Goal: Task Accomplishment & Management: Manage account settings

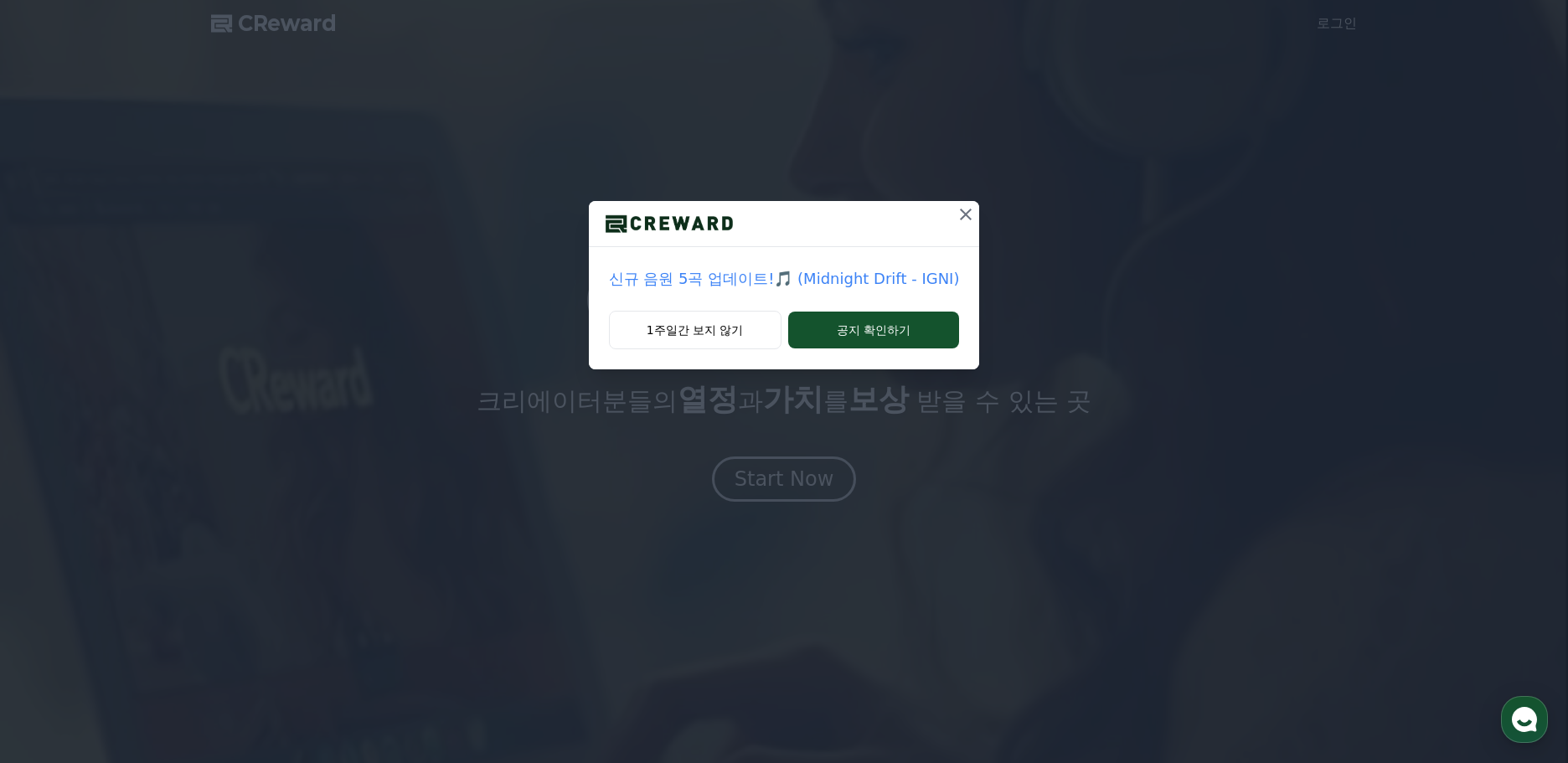
click at [961, 210] on icon at bounding box center [966, 214] width 20 height 20
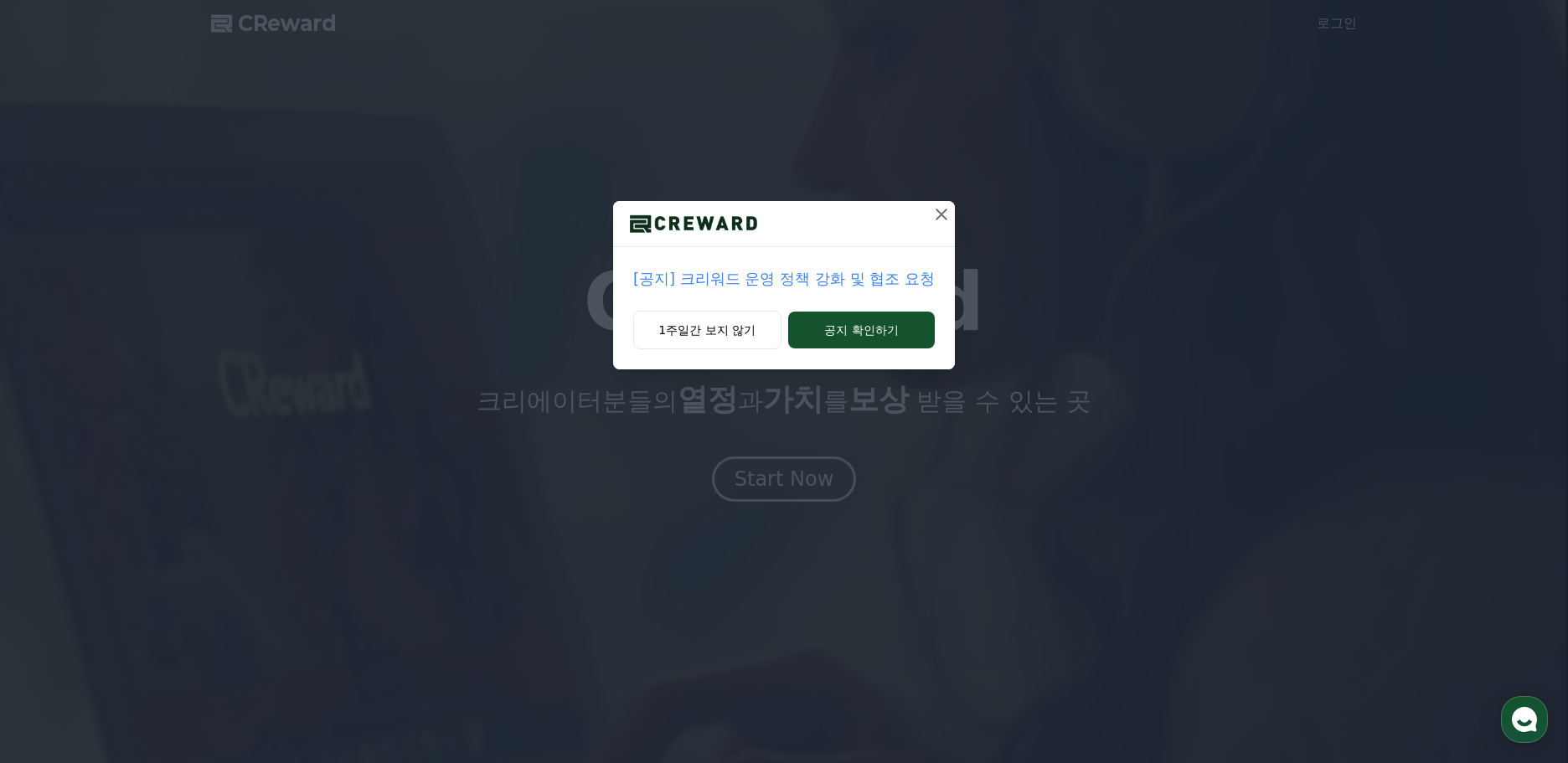
click at [943, 209] on icon at bounding box center [941, 214] width 20 height 20
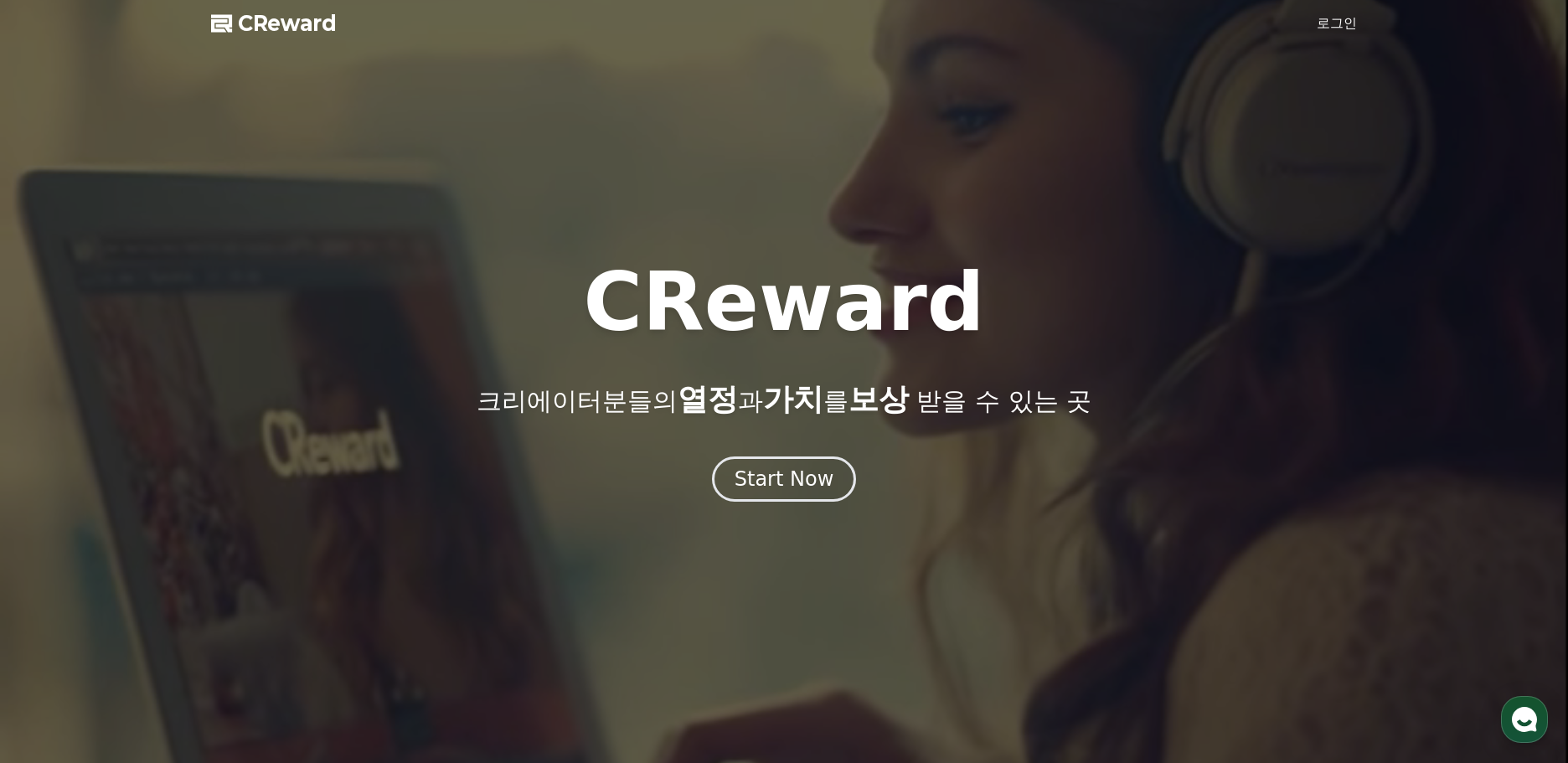
click at [1325, 15] on link "로그인" at bounding box center [1337, 24] width 40 height 20
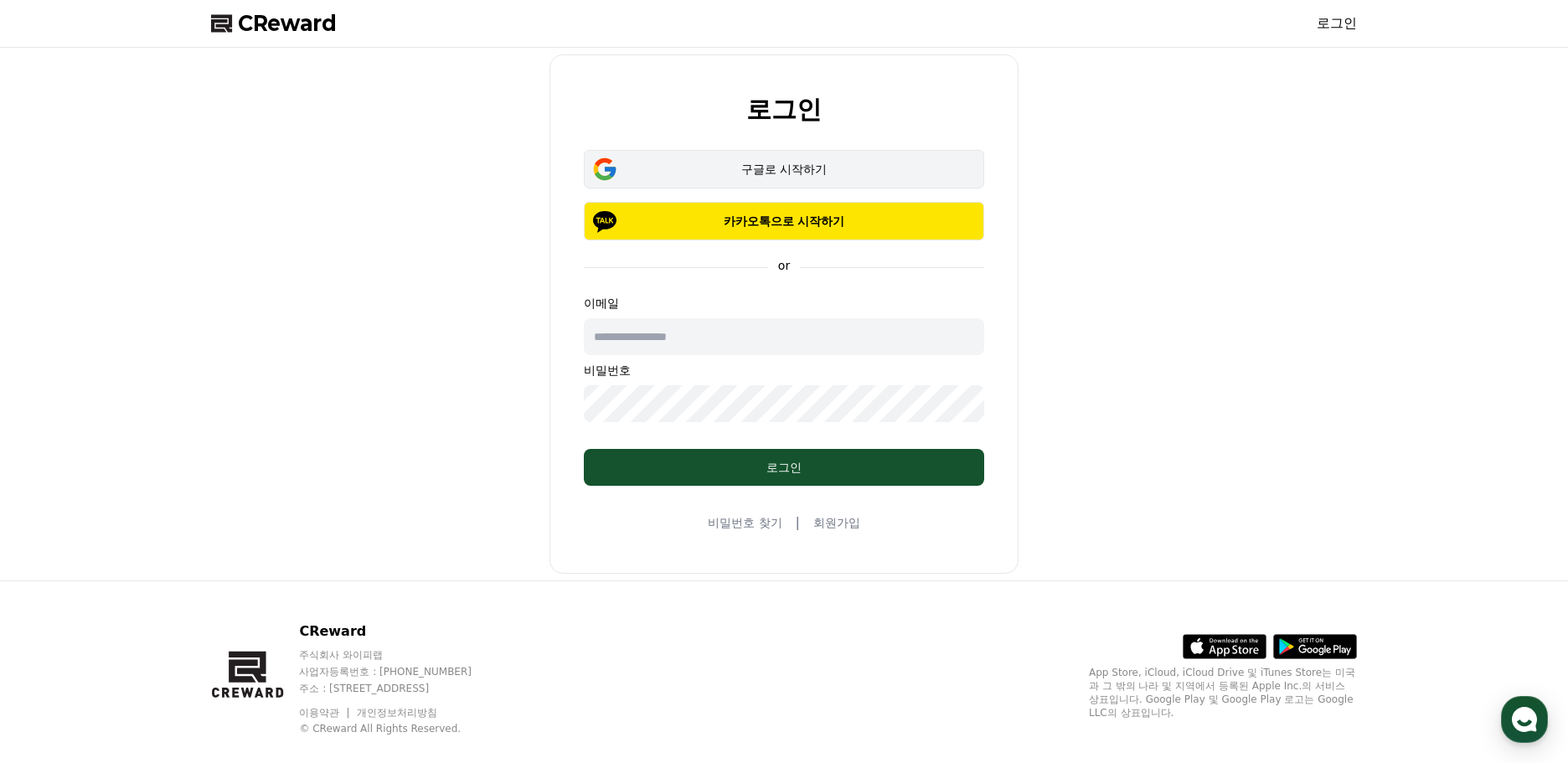
click at [791, 170] on div "구글로 시작하기" at bounding box center [784, 169] width 352 height 16
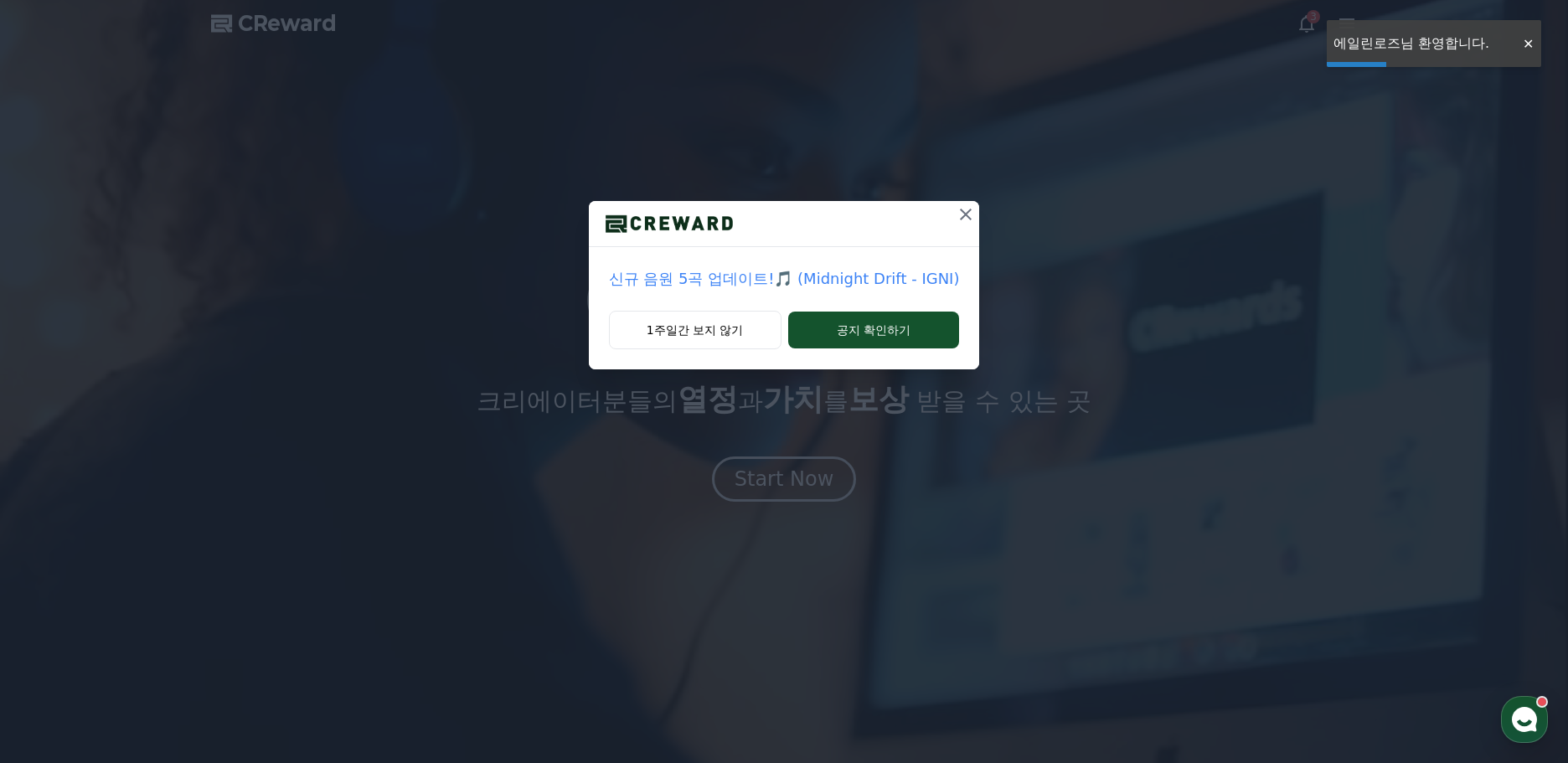
click at [966, 218] on icon at bounding box center [966, 214] width 12 height 12
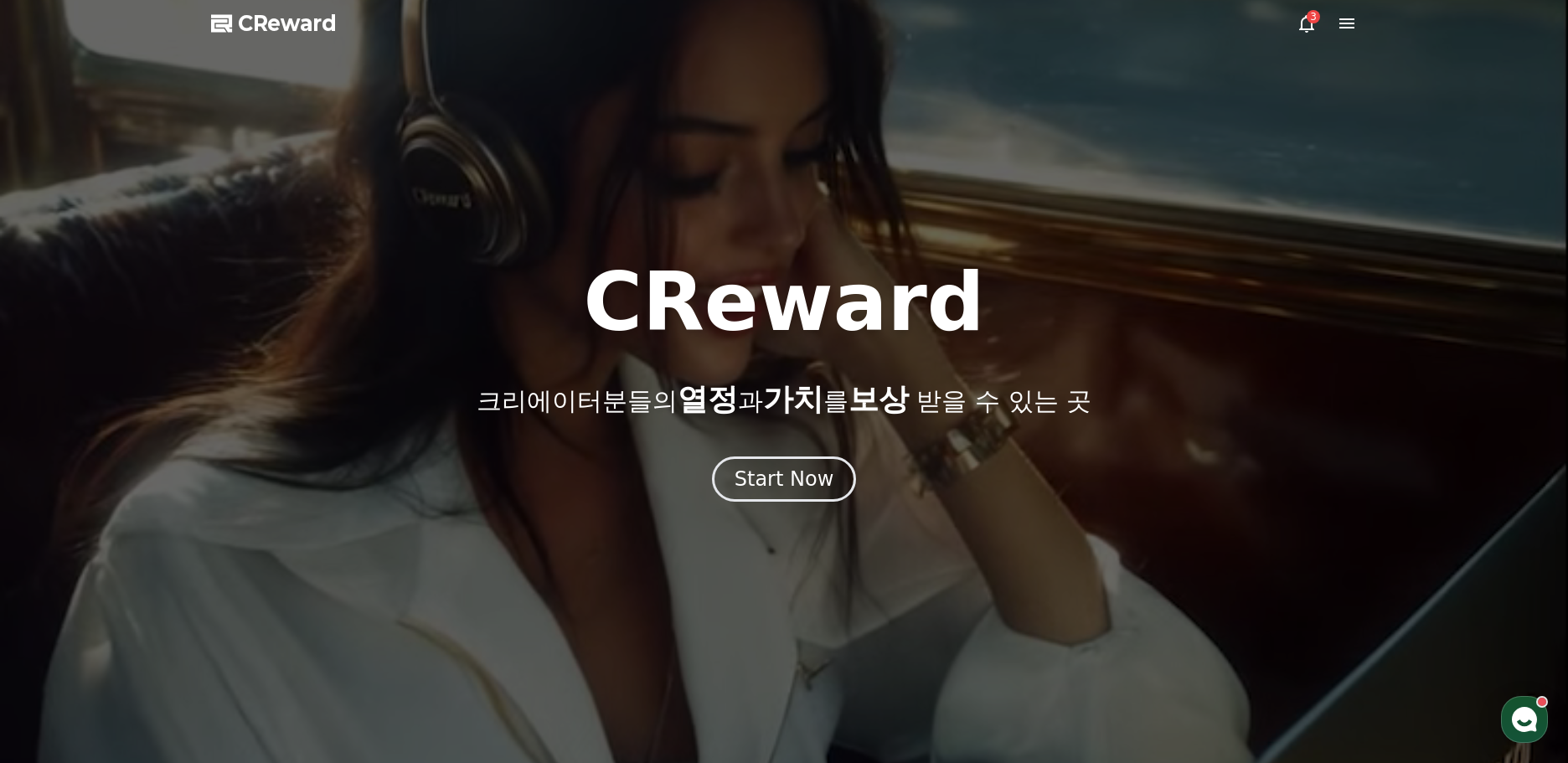
click at [1304, 22] on icon at bounding box center [1307, 24] width 20 height 20
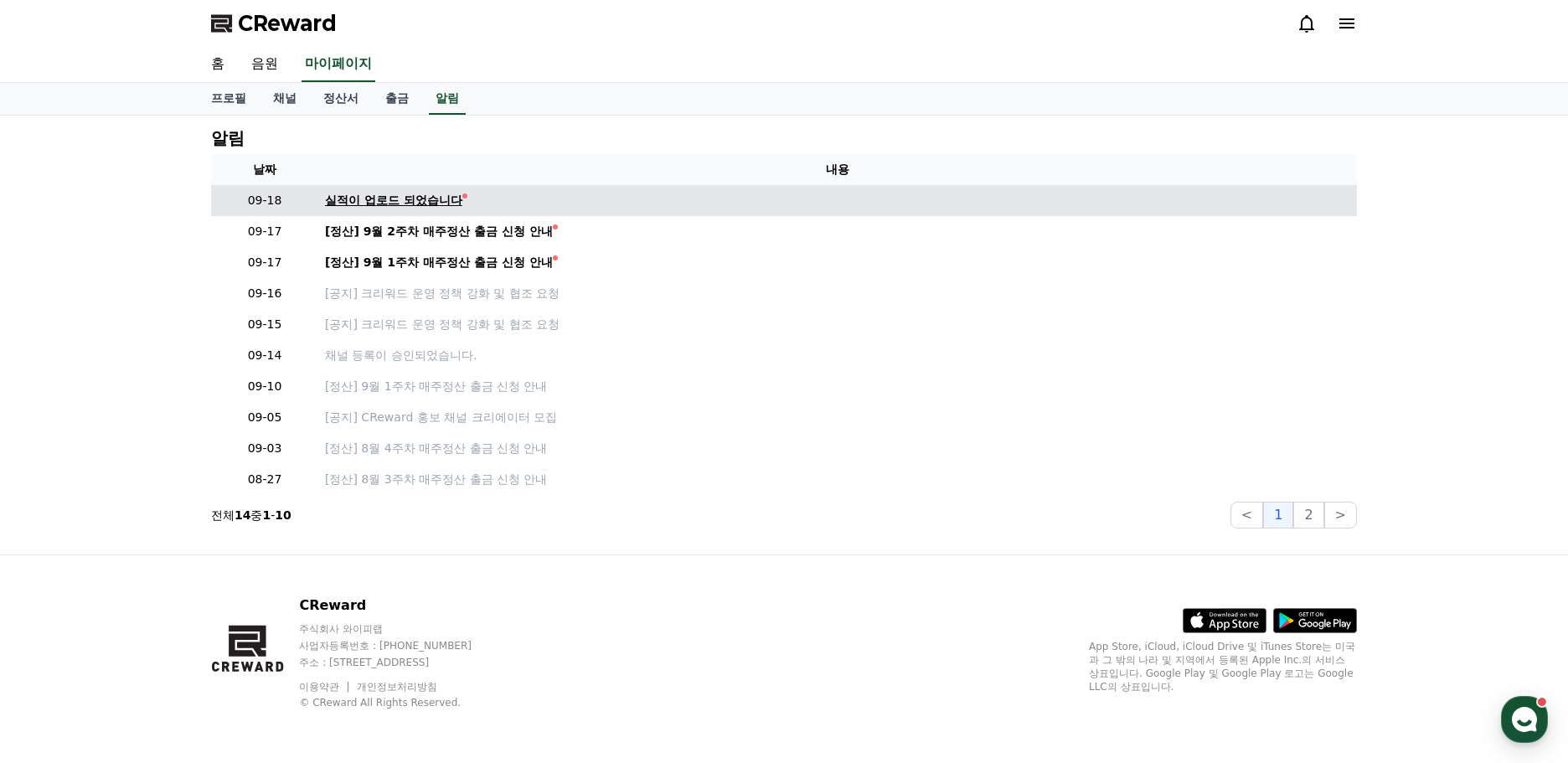
click at [407, 201] on div "실적이 업로드 되었습니다" at bounding box center [393, 200] width 138 height 17
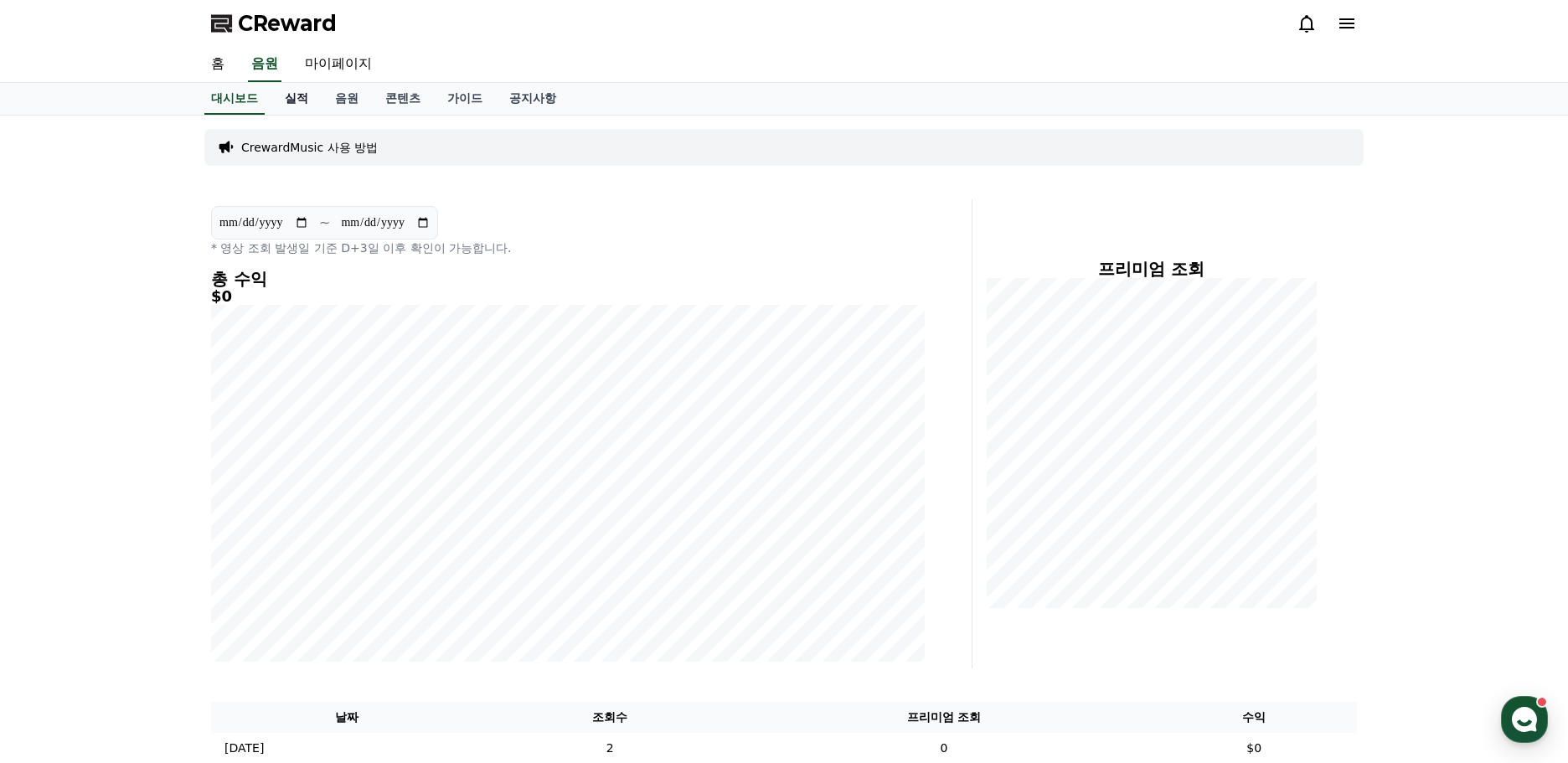
click at [293, 99] on link "실적" at bounding box center [296, 98] width 50 height 32
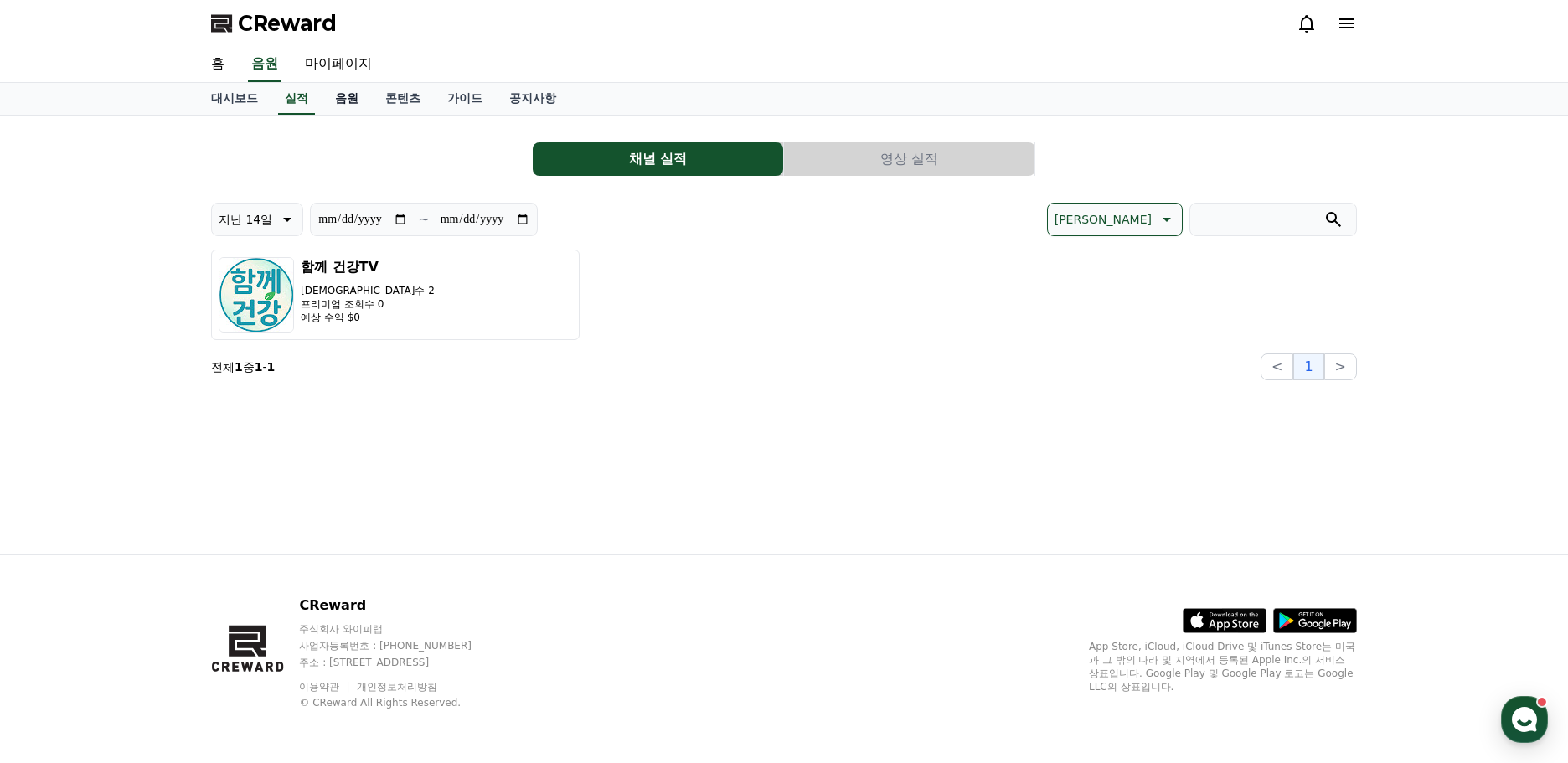
click at [348, 104] on link "음원" at bounding box center [347, 98] width 50 height 32
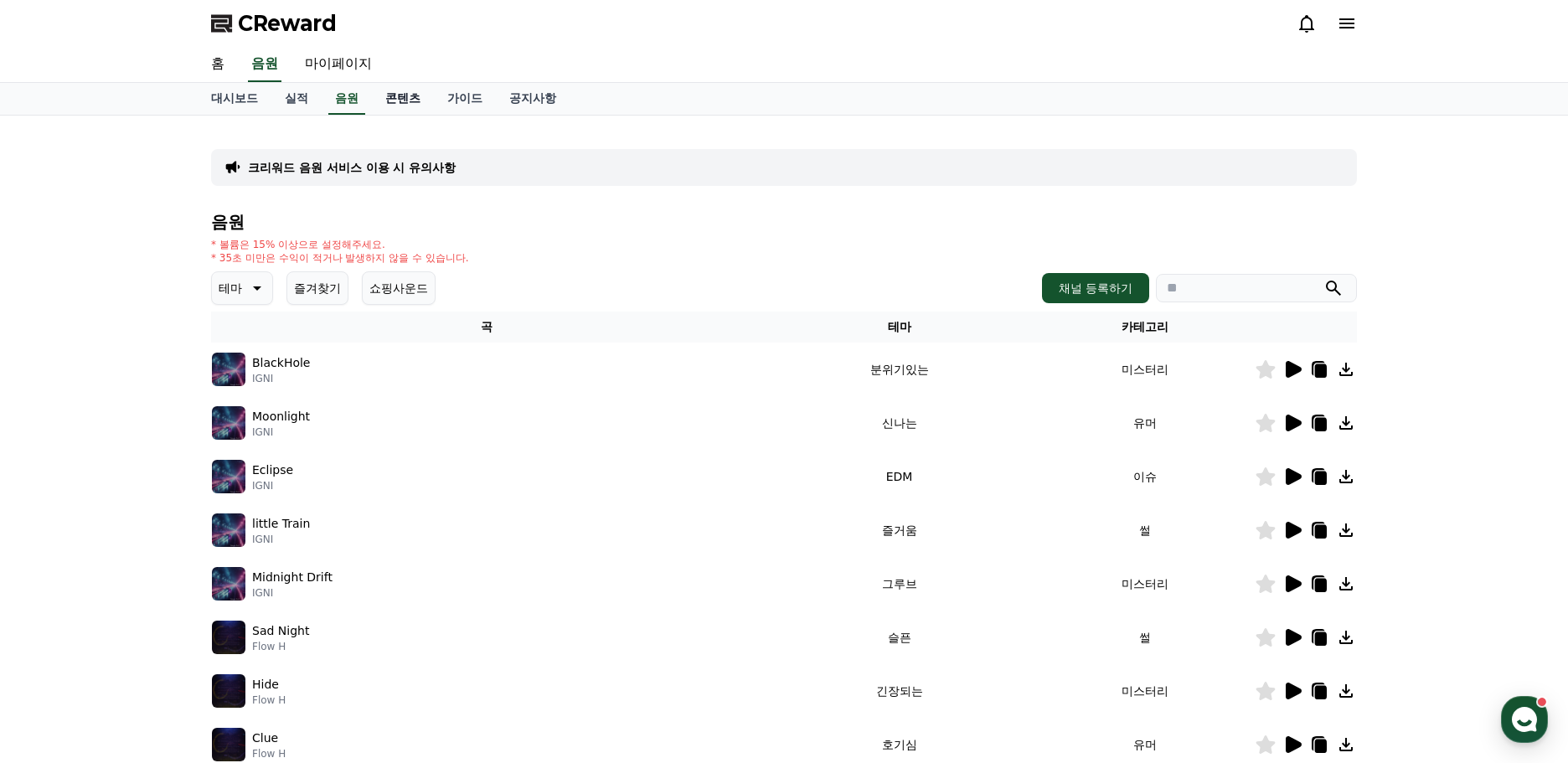
click at [413, 107] on link "콘텐츠" at bounding box center [403, 98] width 62 height 32
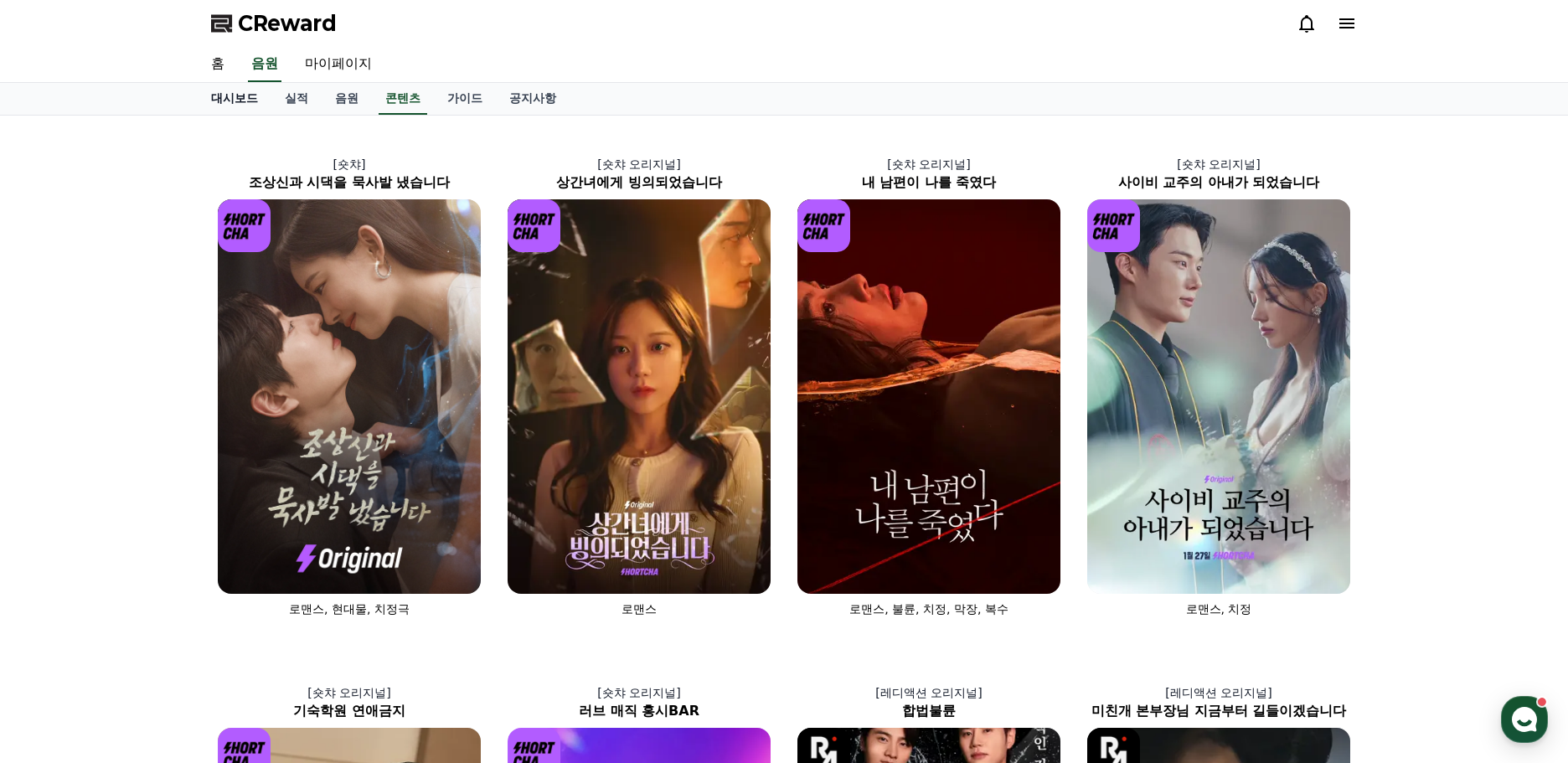
click at [214, 96] on link "대시보드" at bounding box center [234, 98] width 74 height 32
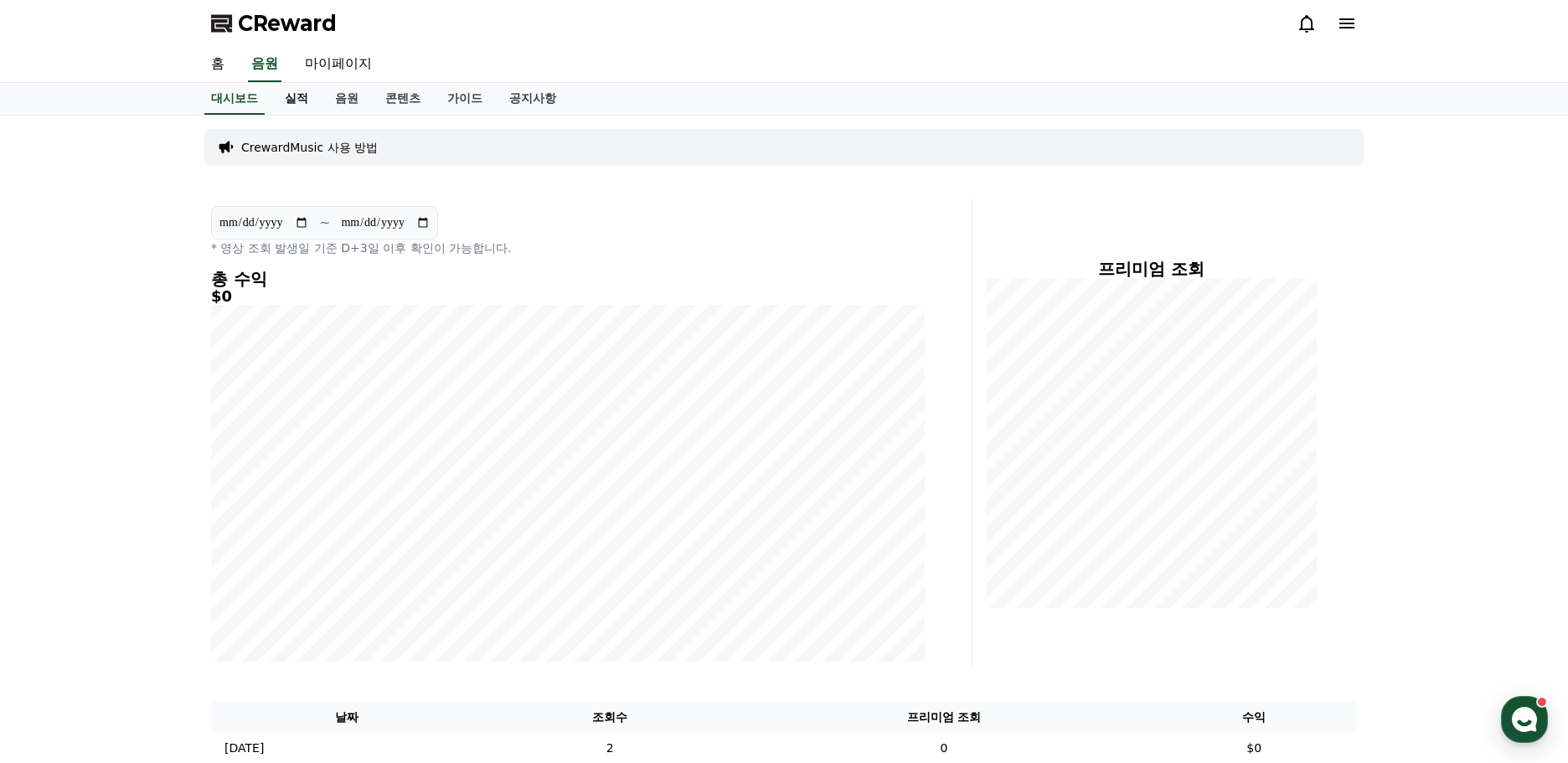
click at [304, 99] on link "실적" at bounding box center [296, 98] width 50 height 32
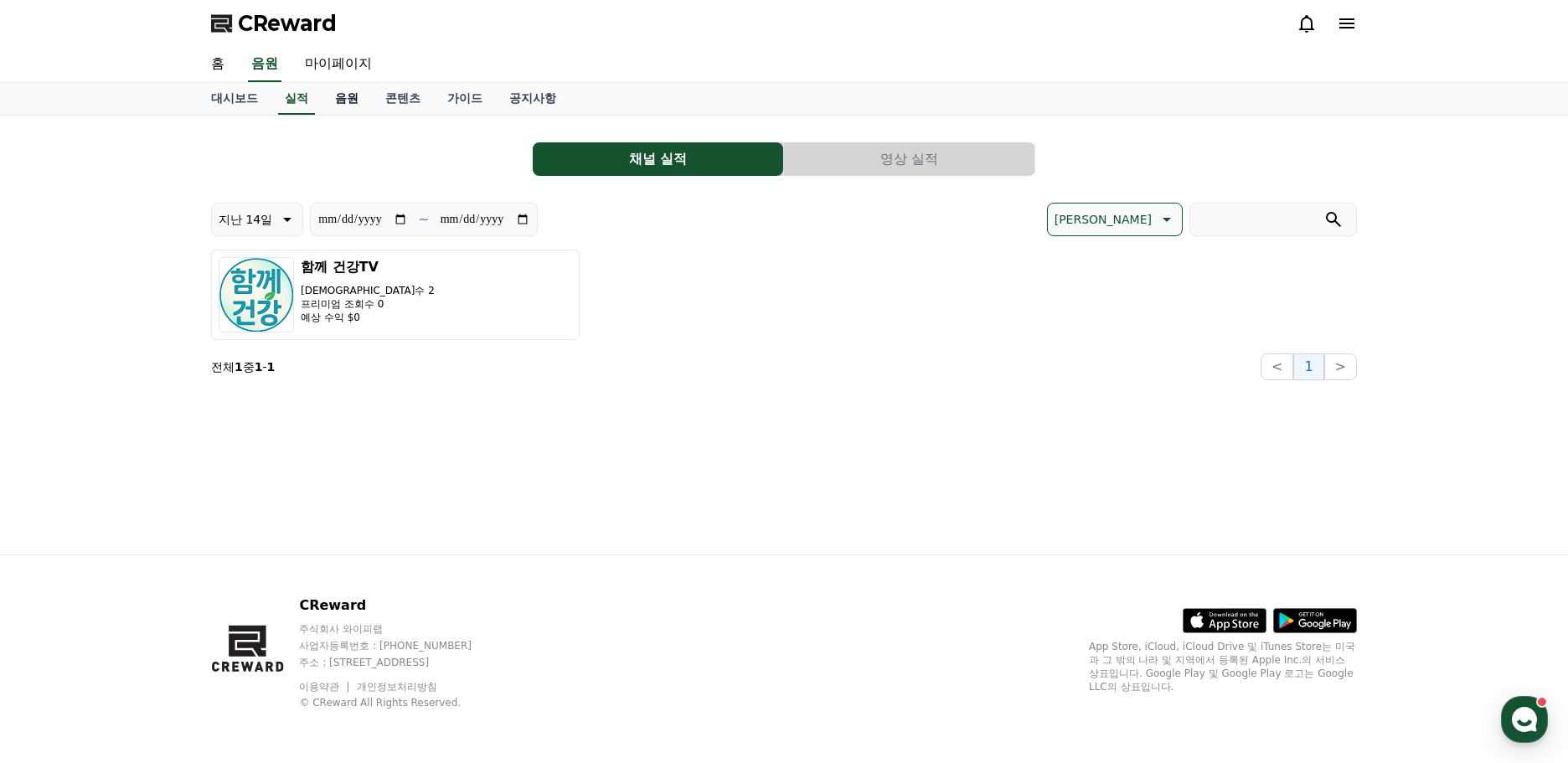
click at [338, 97] on link "음원" at bounding box center [347, 98] width 50 height 32
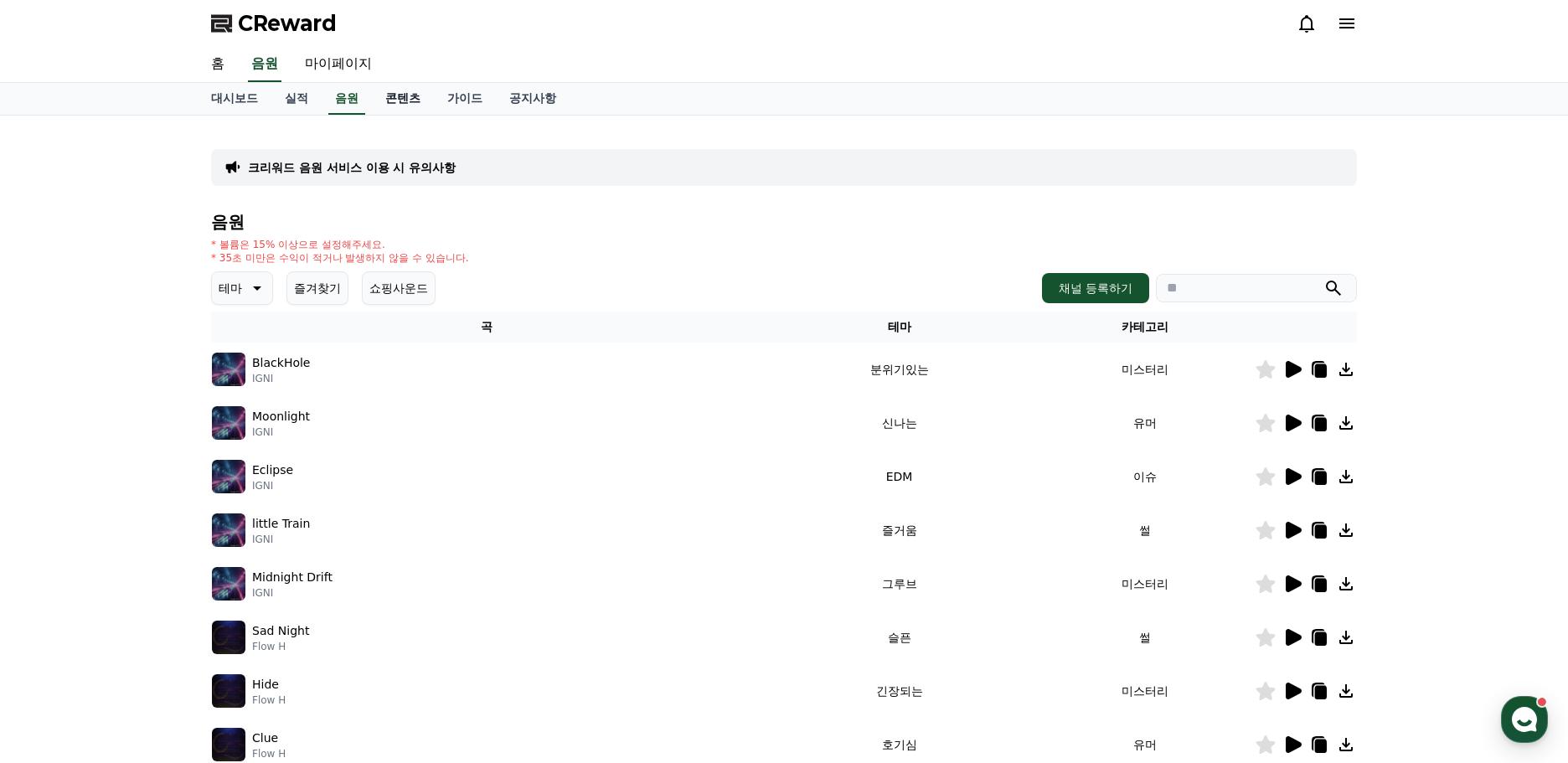
click at [419, 100] on link "콘텐츠" at bounding box center [403, 98] width 62 height 32
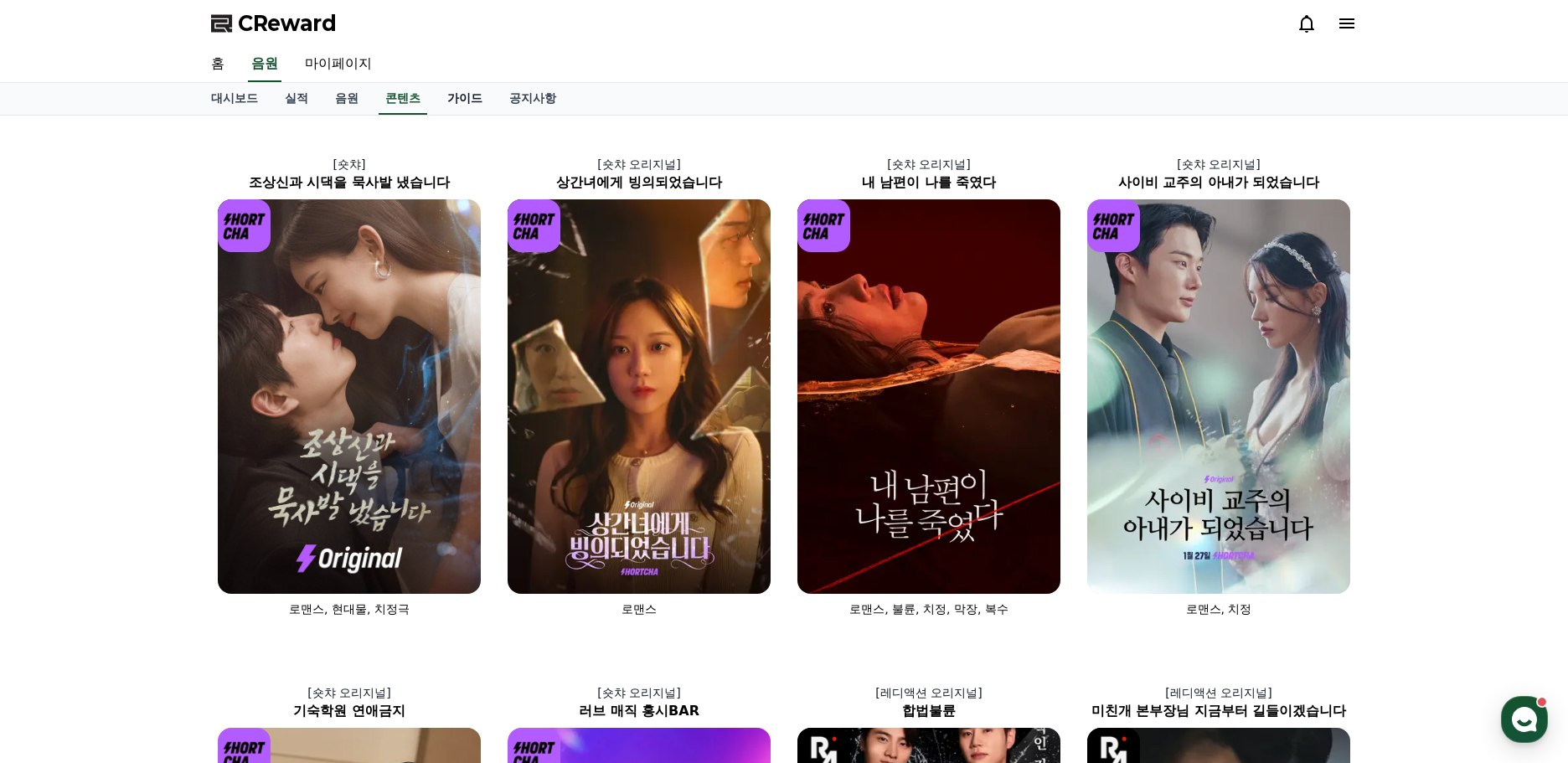
click at [468, 101] on link "가이드" at bounding box center [465, 98] width 62 height 32
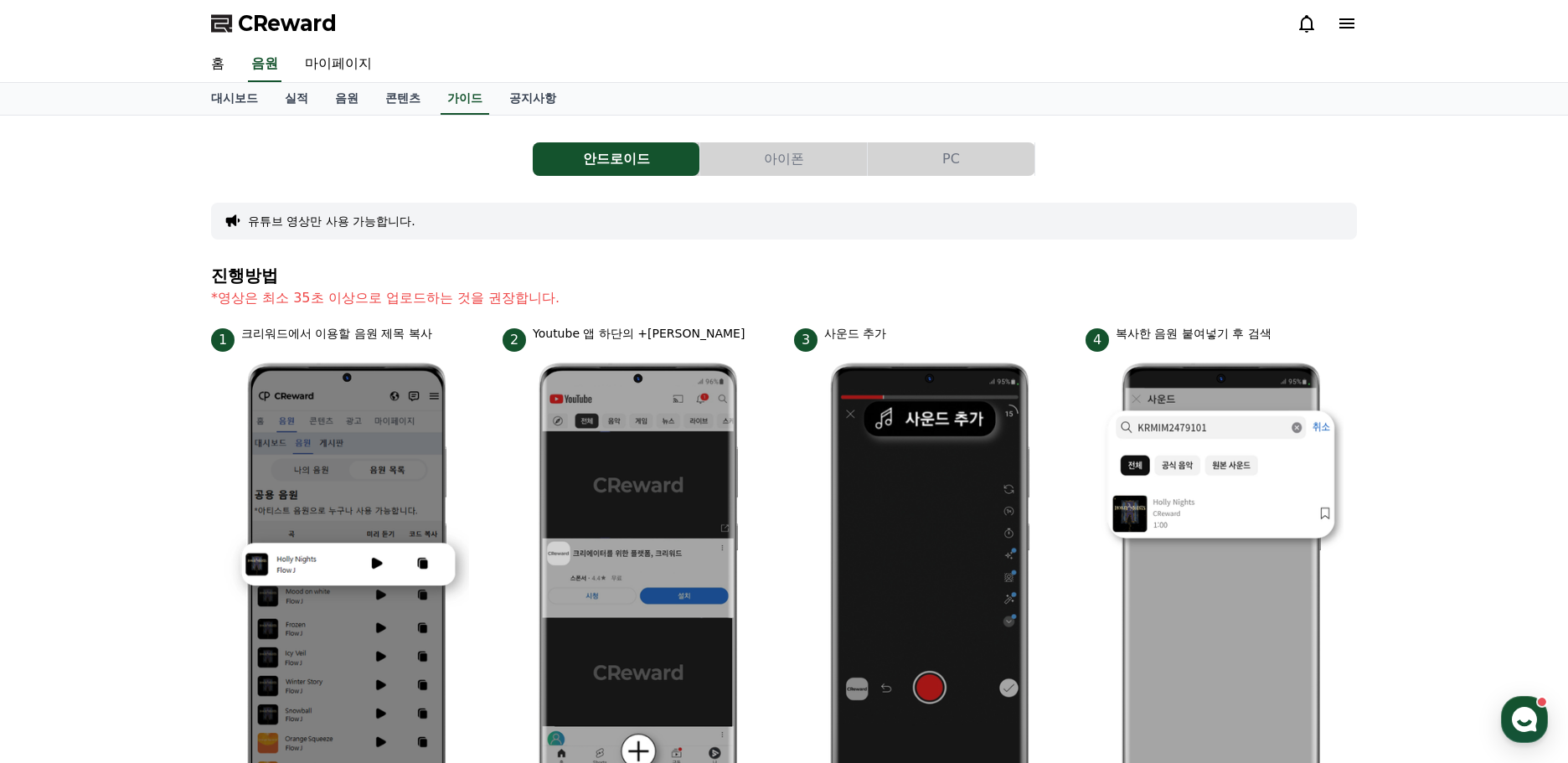
click at [376, 221] on button "유튜브 영상만 사용 가능합니다." at bounding box center [332, 221] width 168 height 16
click at [226, 101] on link "대시보드" at bounding box center [234, 98] width 74 height 32
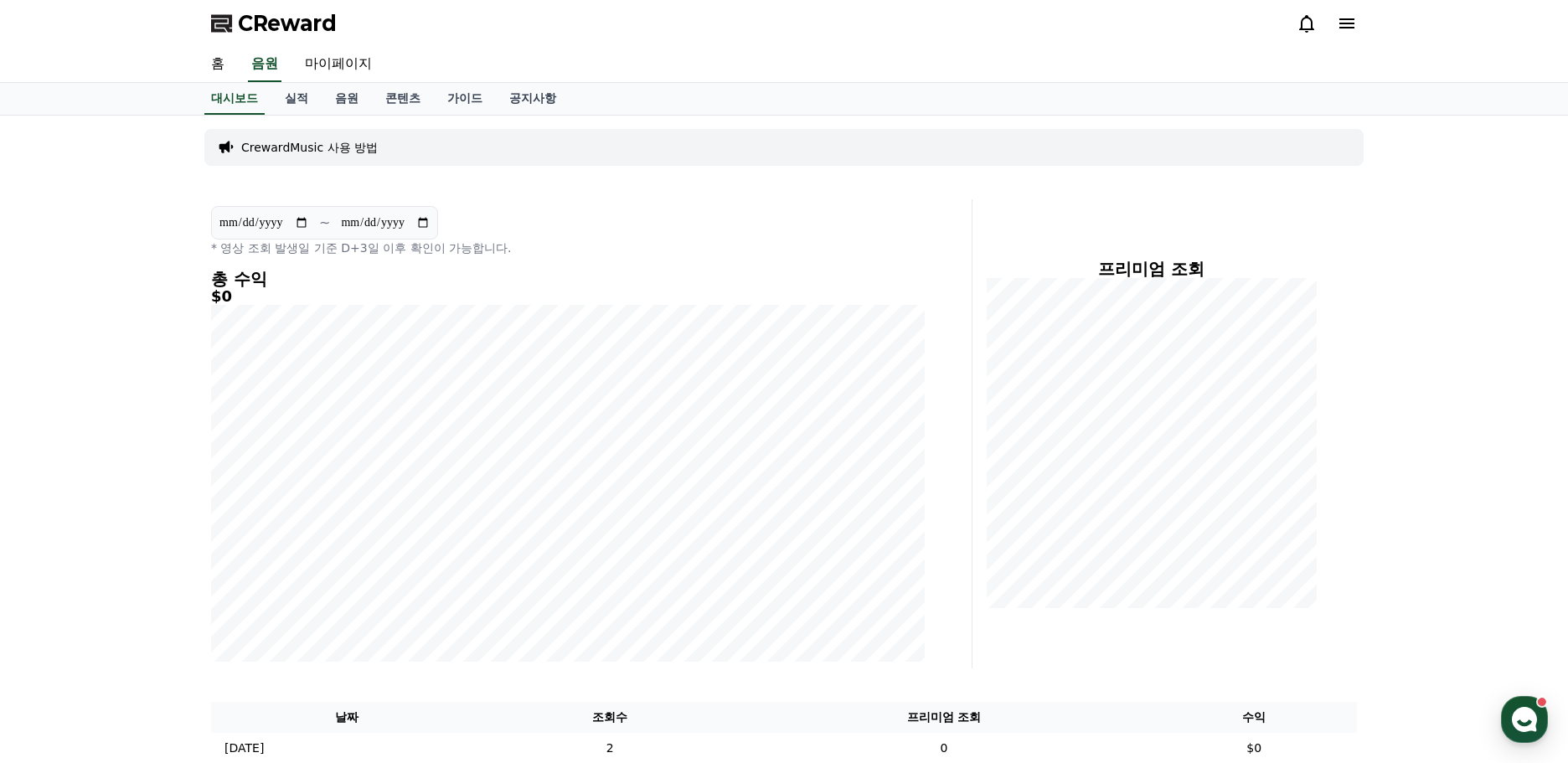
click at [348, 145] on p "CrewardMusic 사용 방법" at bounding box center [310, 147] width 137 height 16
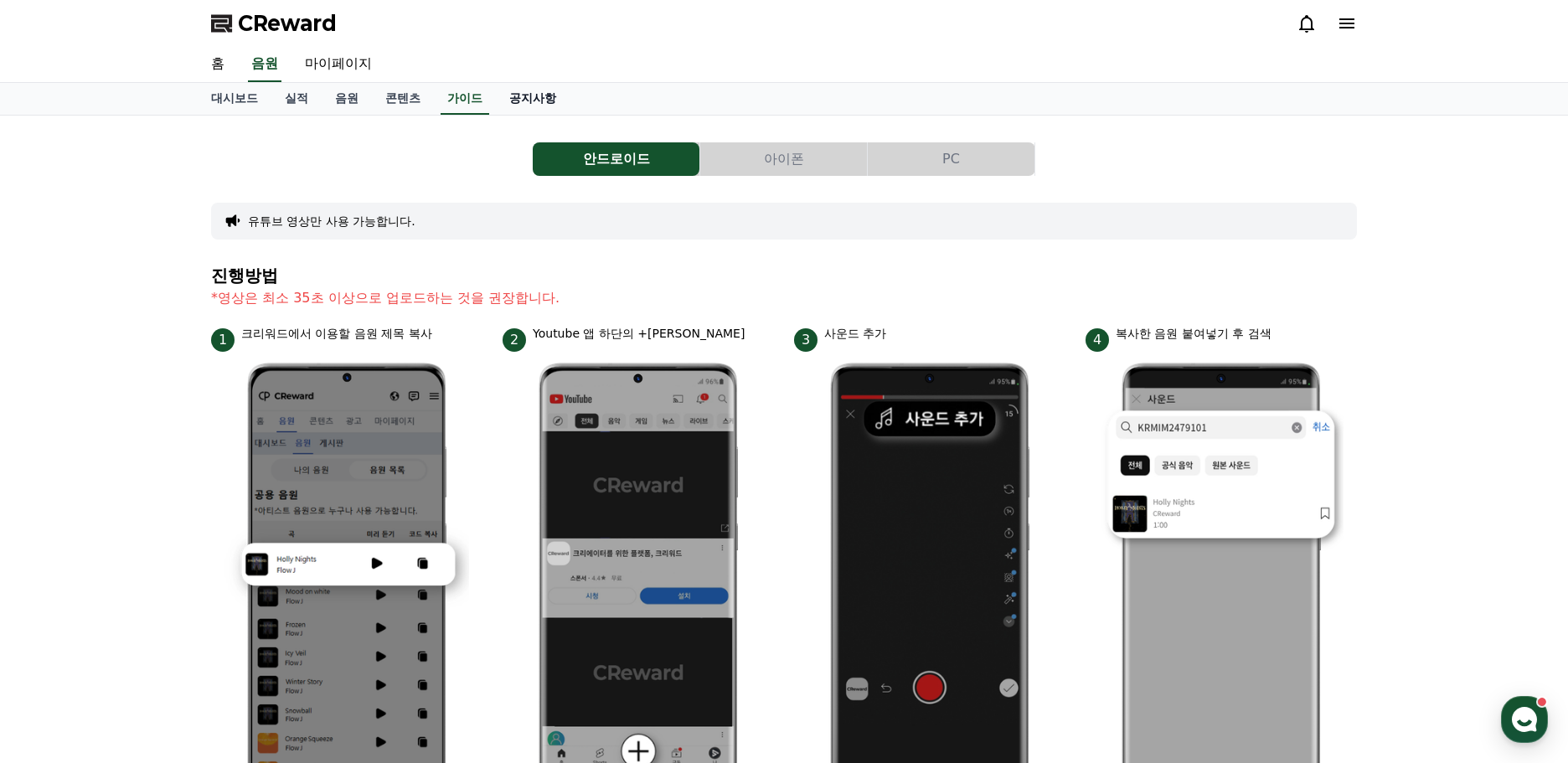
click at [536, 101] on link "공지사항" at bounding box center [533, 98] width 74 height 32
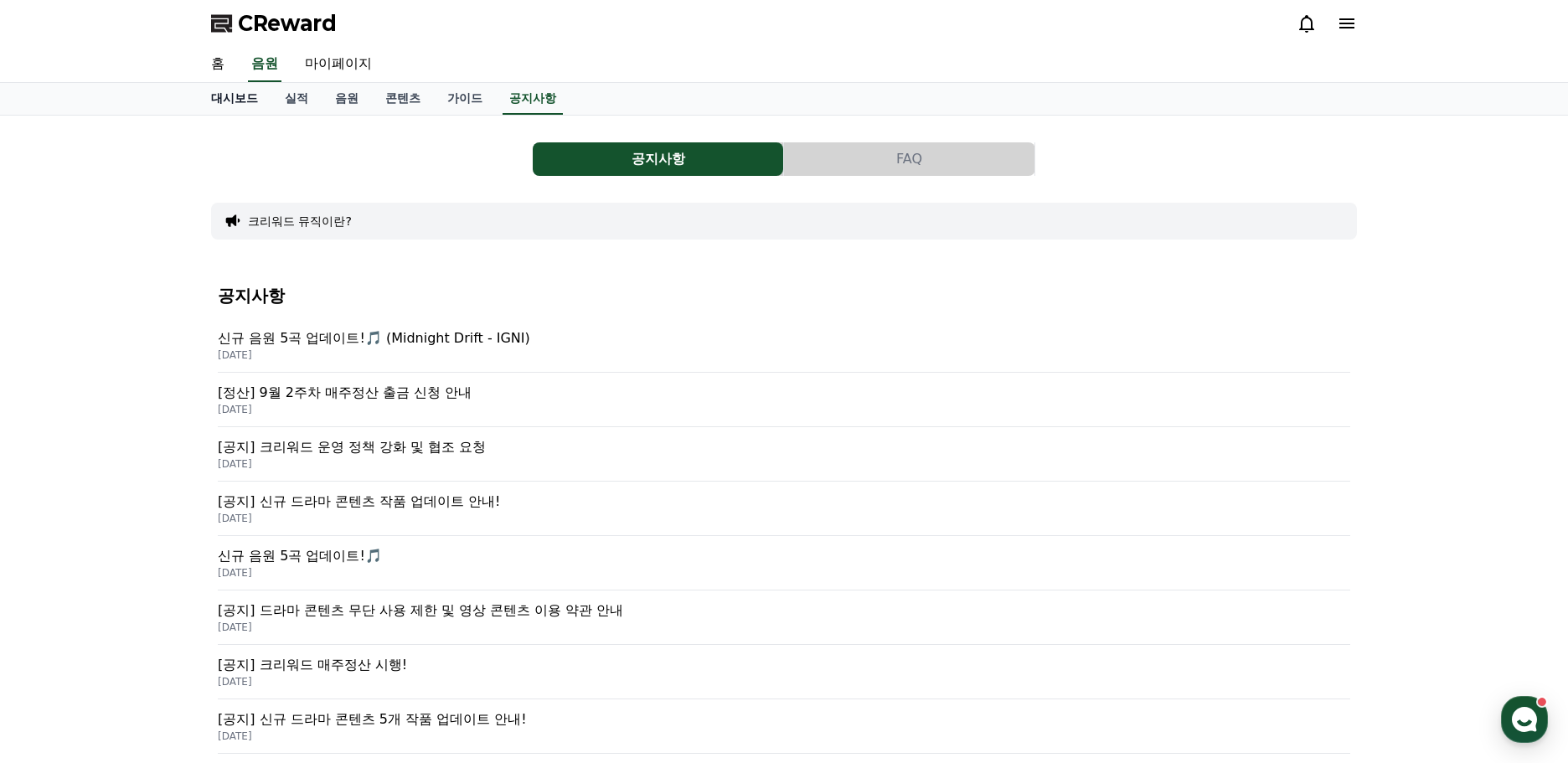
click at [234, 103] on link "대시보드" at bounding box center [234, 98] width 74 height 32
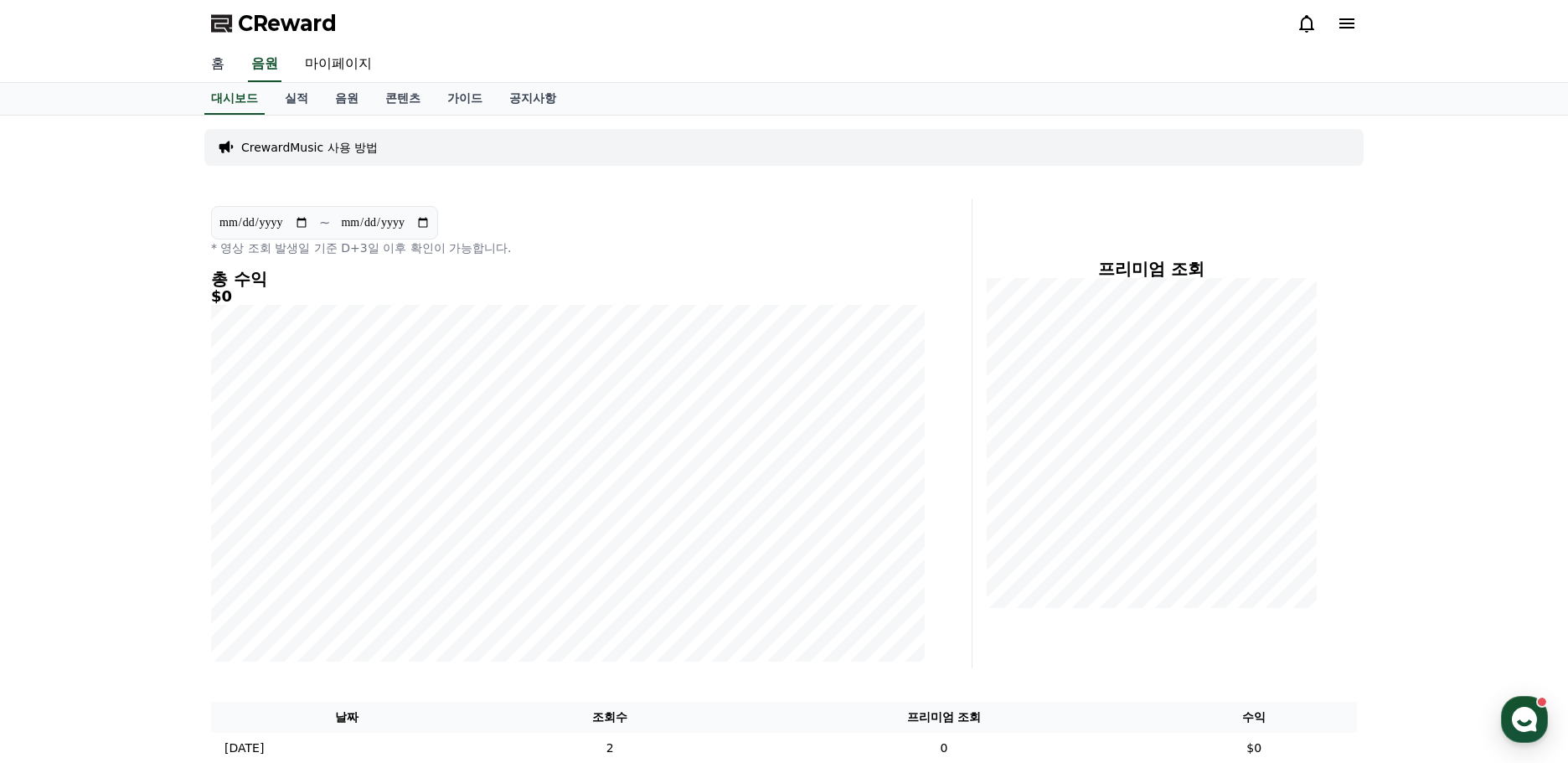
click at [219, 63] on link "홈" at bounding box center [218, 64] width 40 height 36
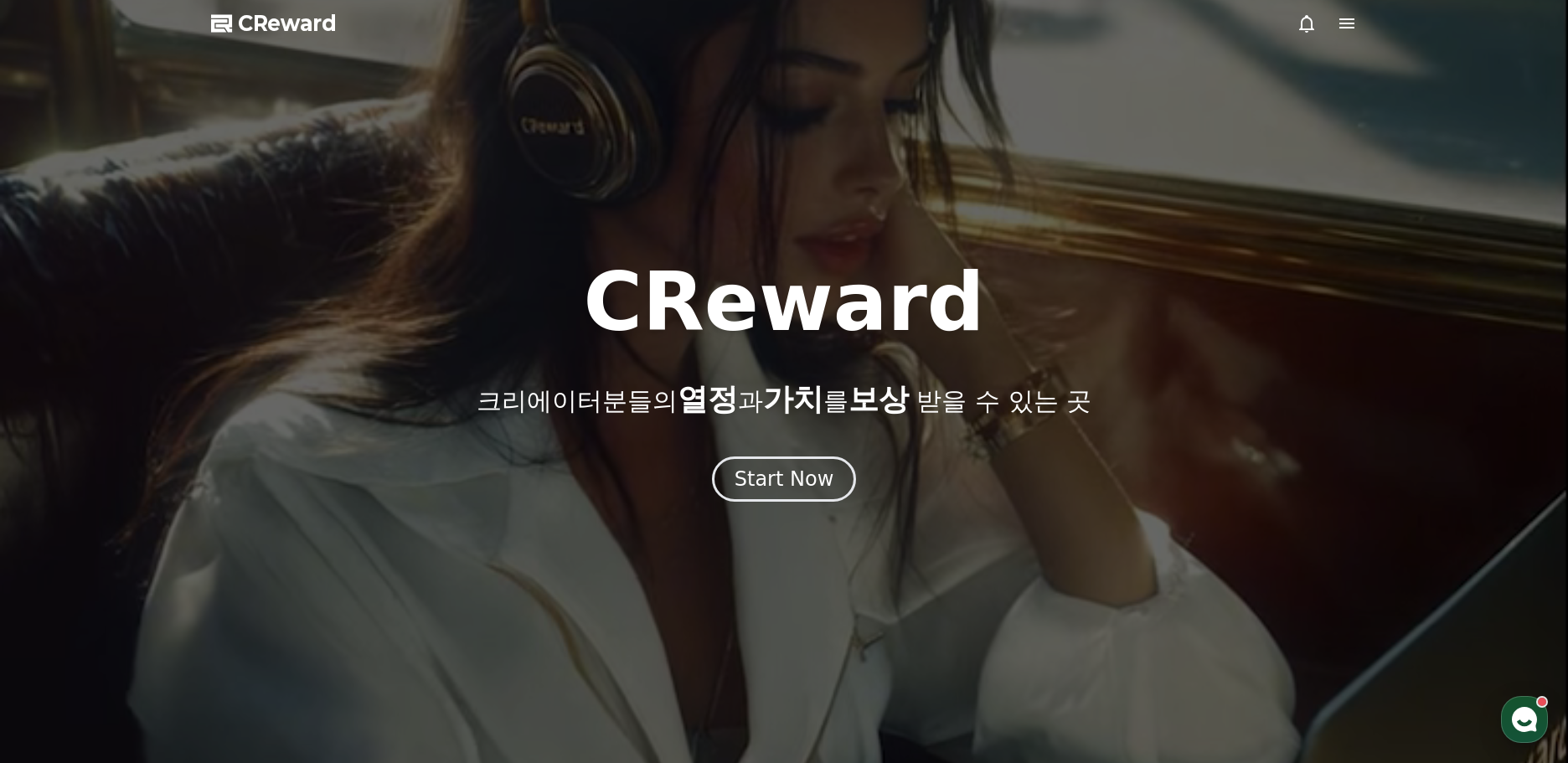
click at [1358, 28] on div at bounding box center [784, 381] width 1568 height 763
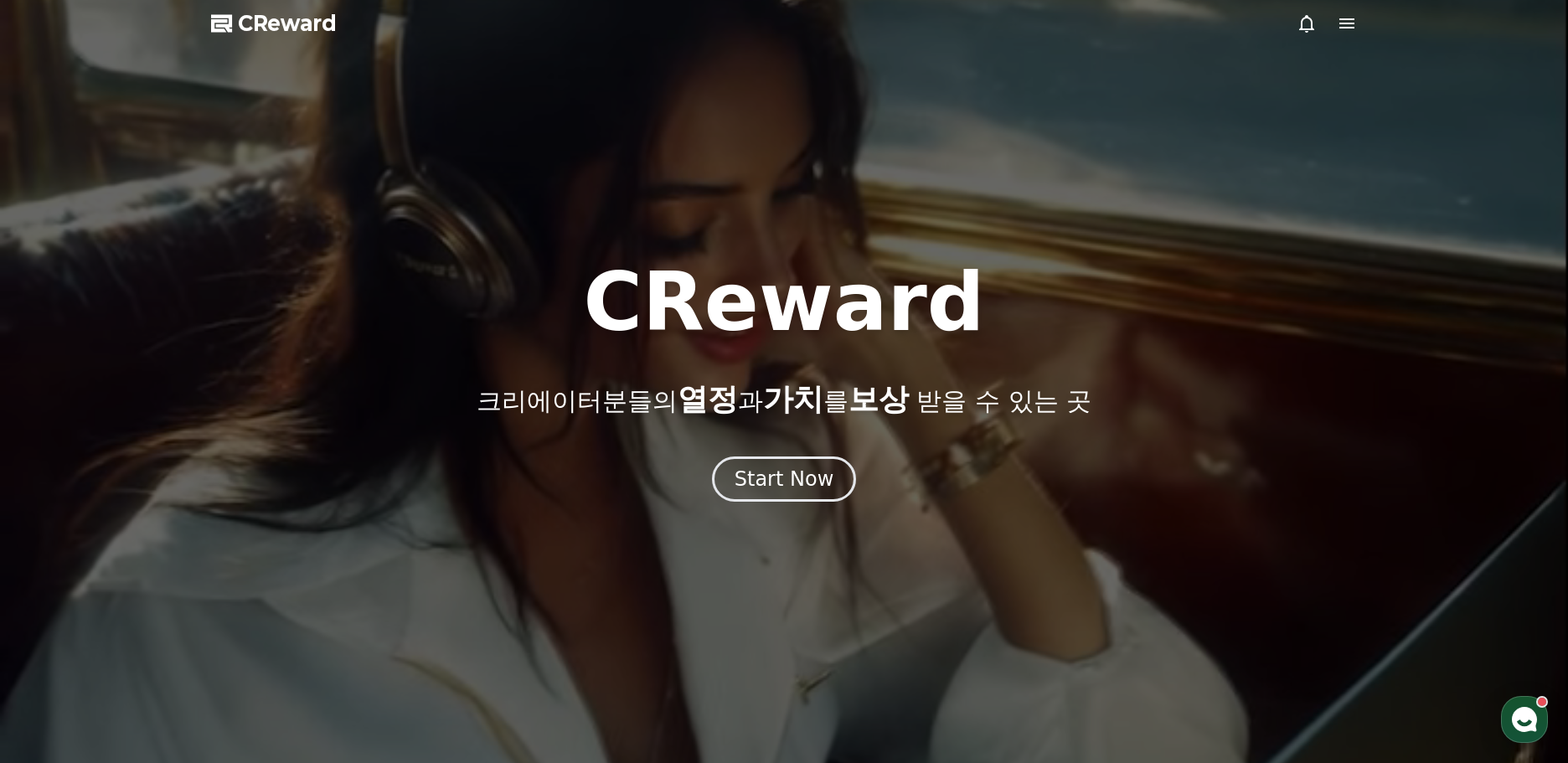
click at [1353, 26] on icon at bounding box center [1347, 24] width 20 height 20
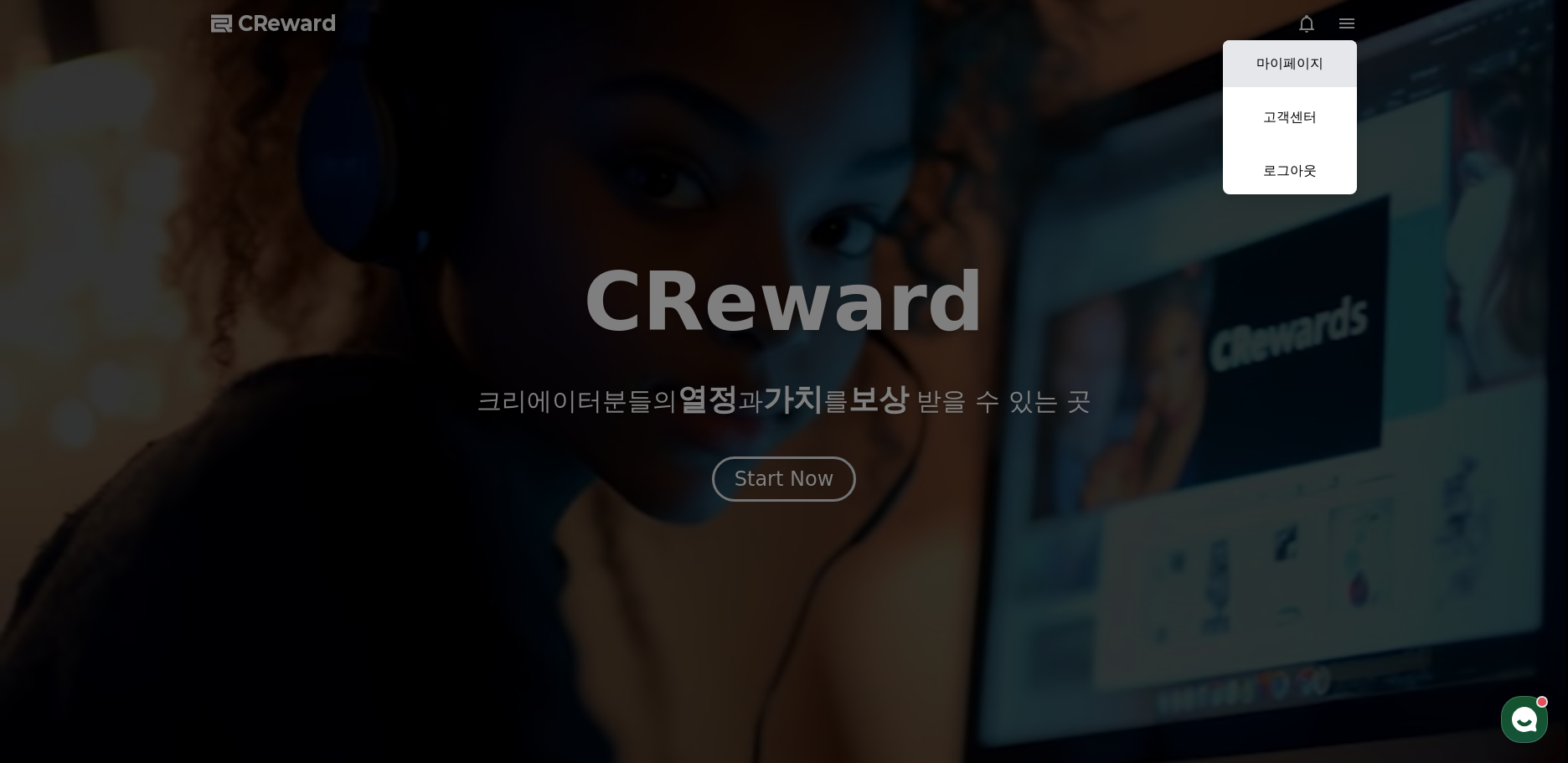
click at [1333, 73] on link "마이페이지" at bounding box center [1290, 63] width 134 height 46
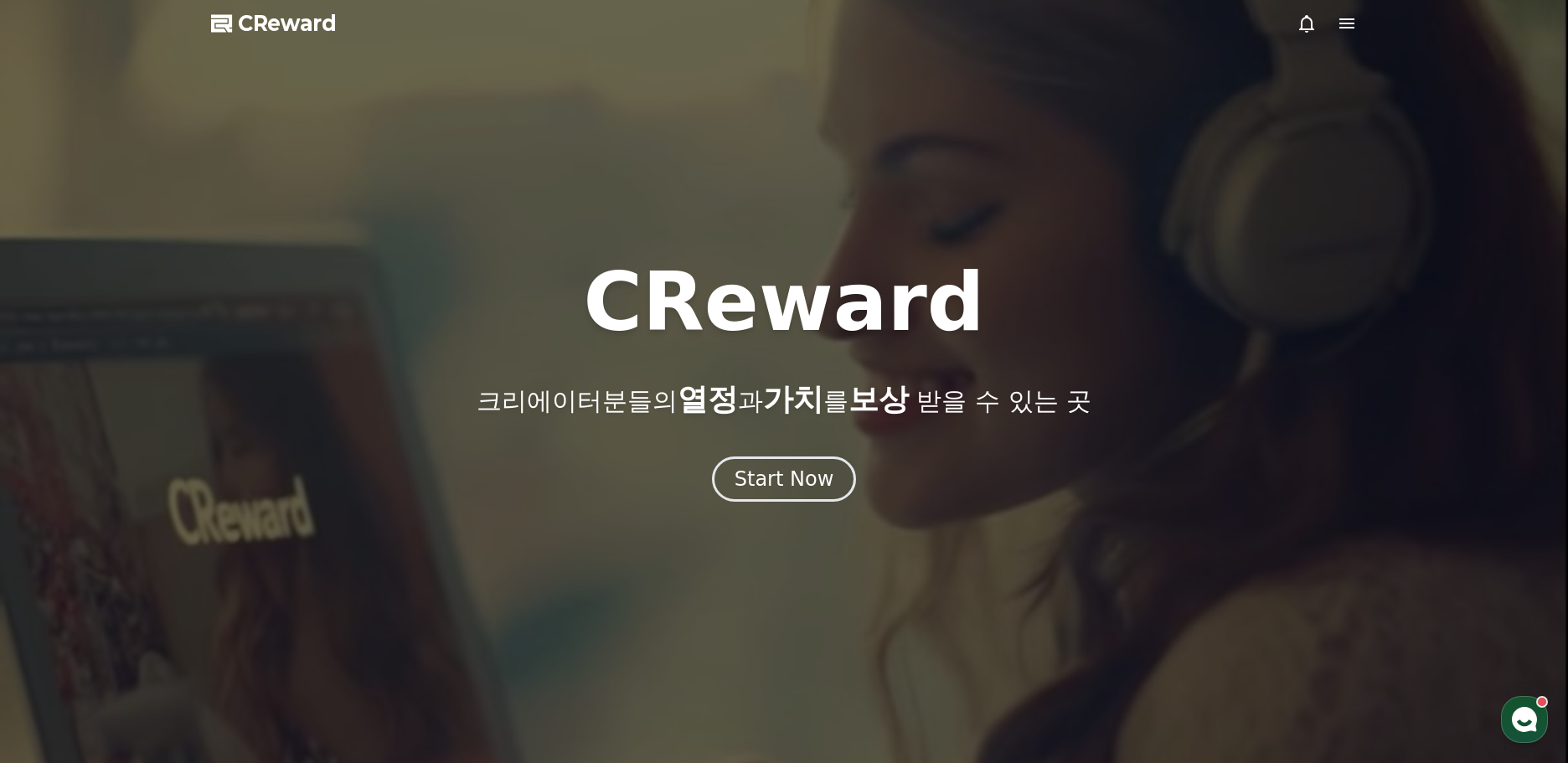
select select "**********"
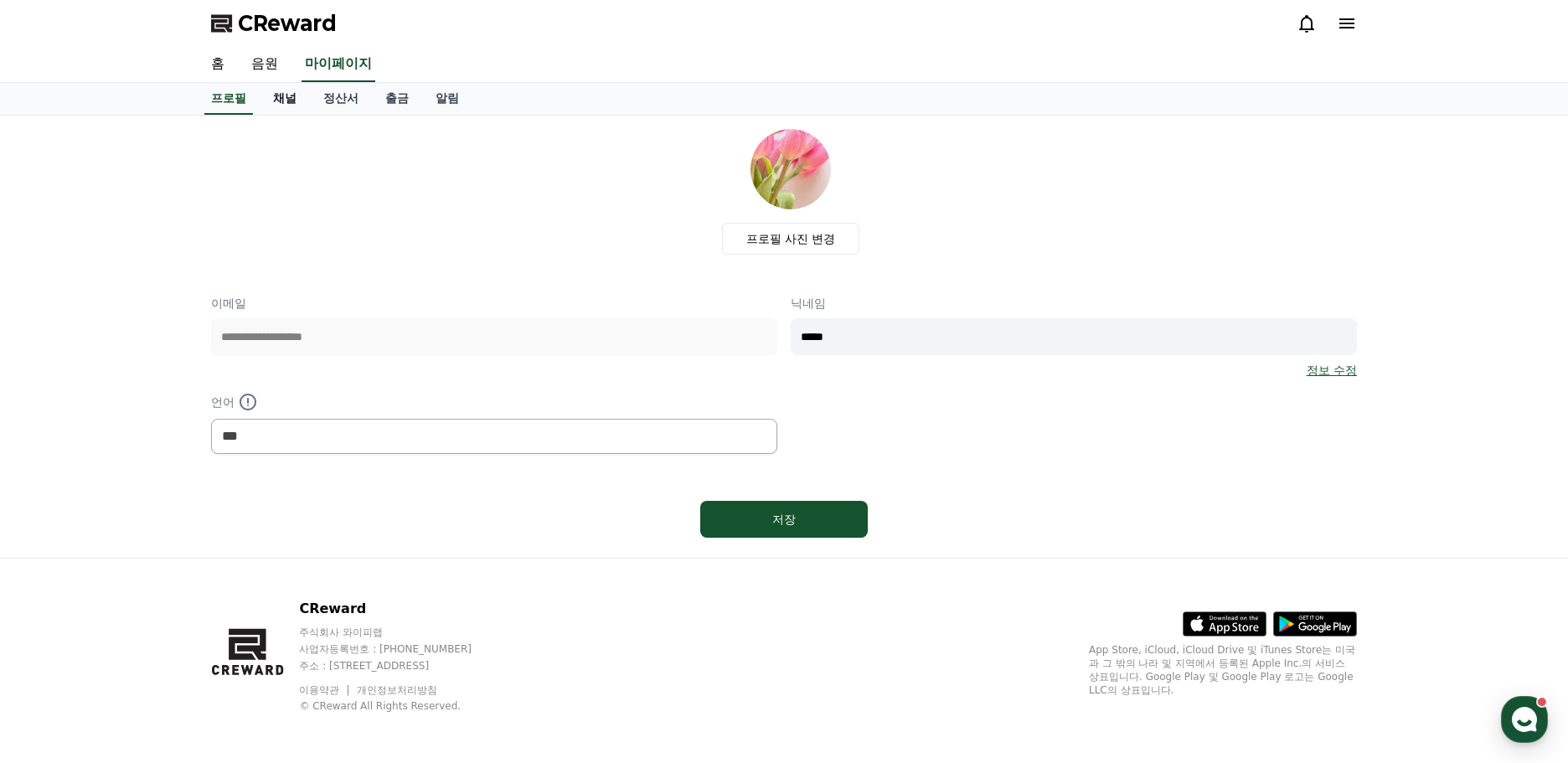
click at [289, 98] on link "채널" at bounding box center [285, 98] width 50 height 32
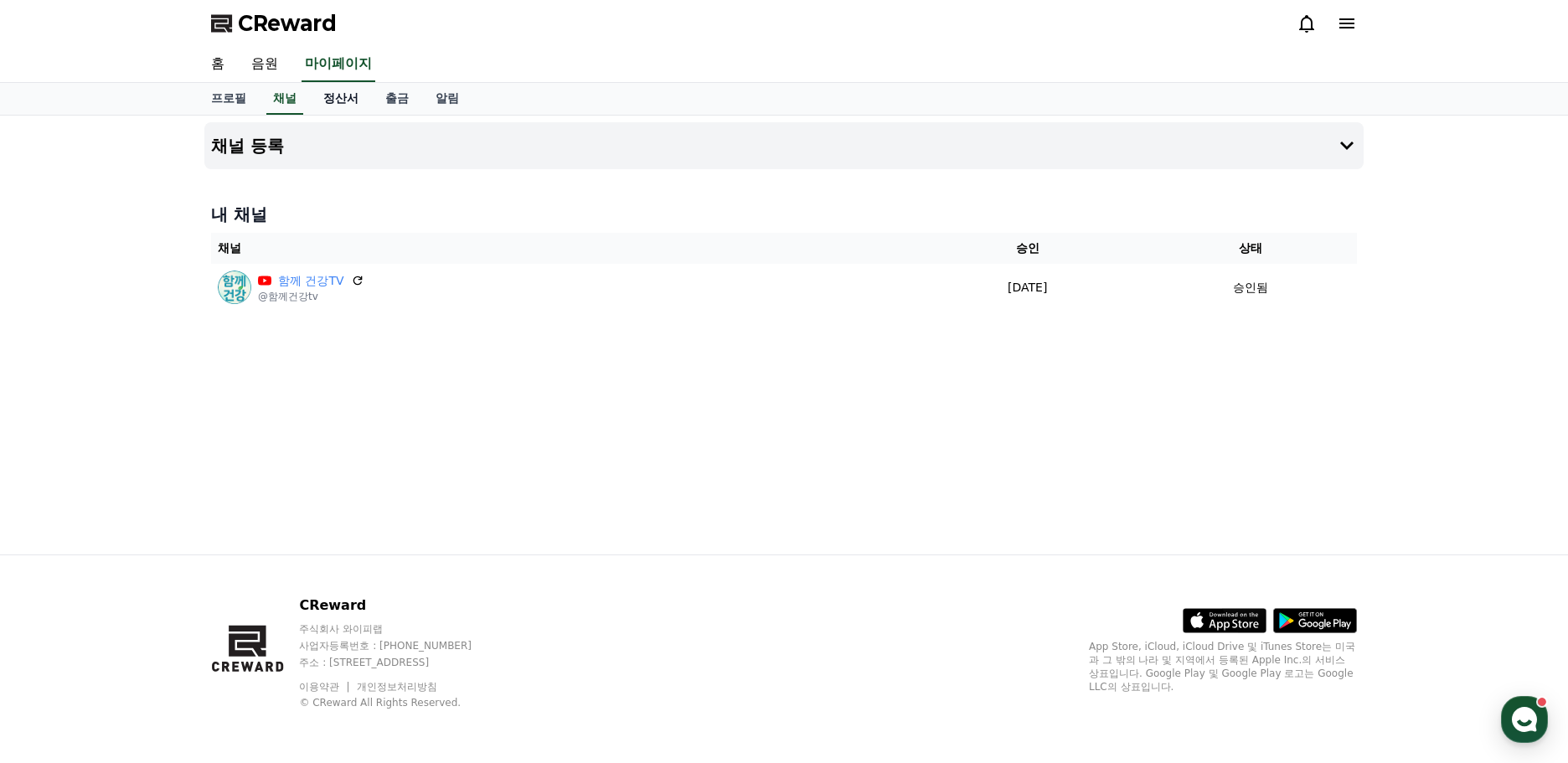
click at [362, 112] on link "정산서" at bounding box center [341, 98] width 62 height 32
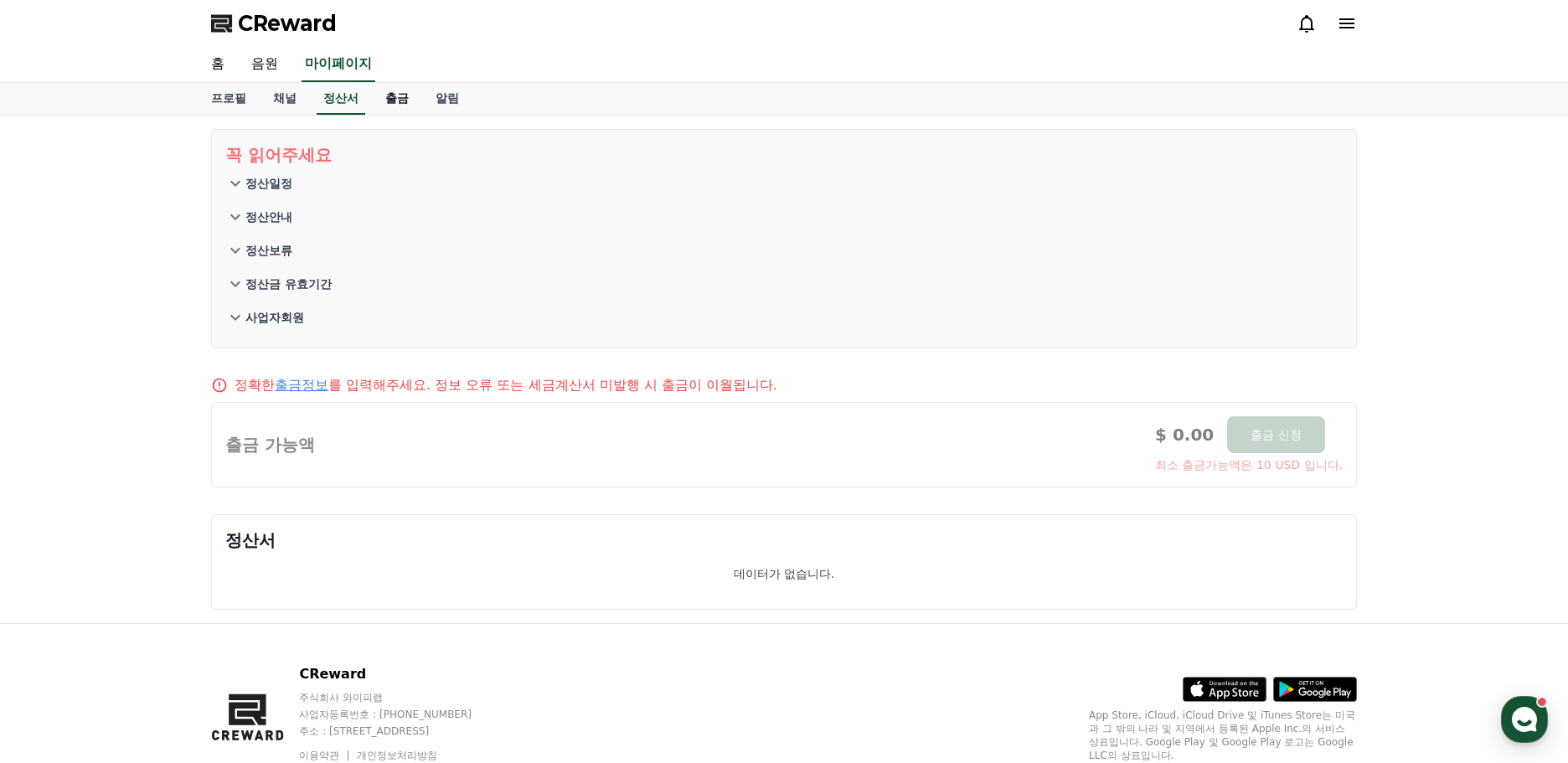
click at [403, 98] on link "출금" at bounding box center [397, 98] width 50 height 32
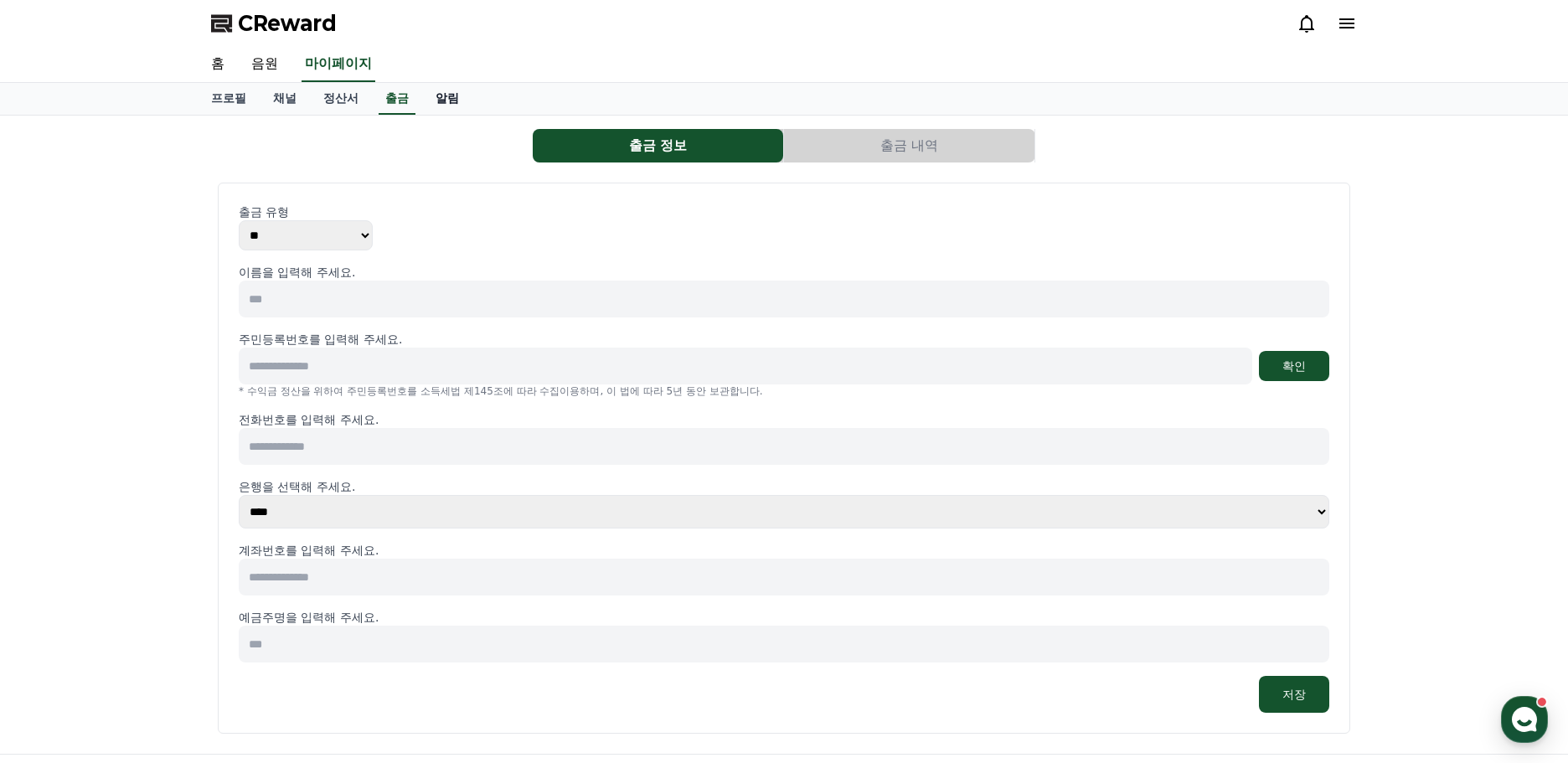
click at [448, 99] on link "알림" at bounding box center [447, 98] width 50 height 32
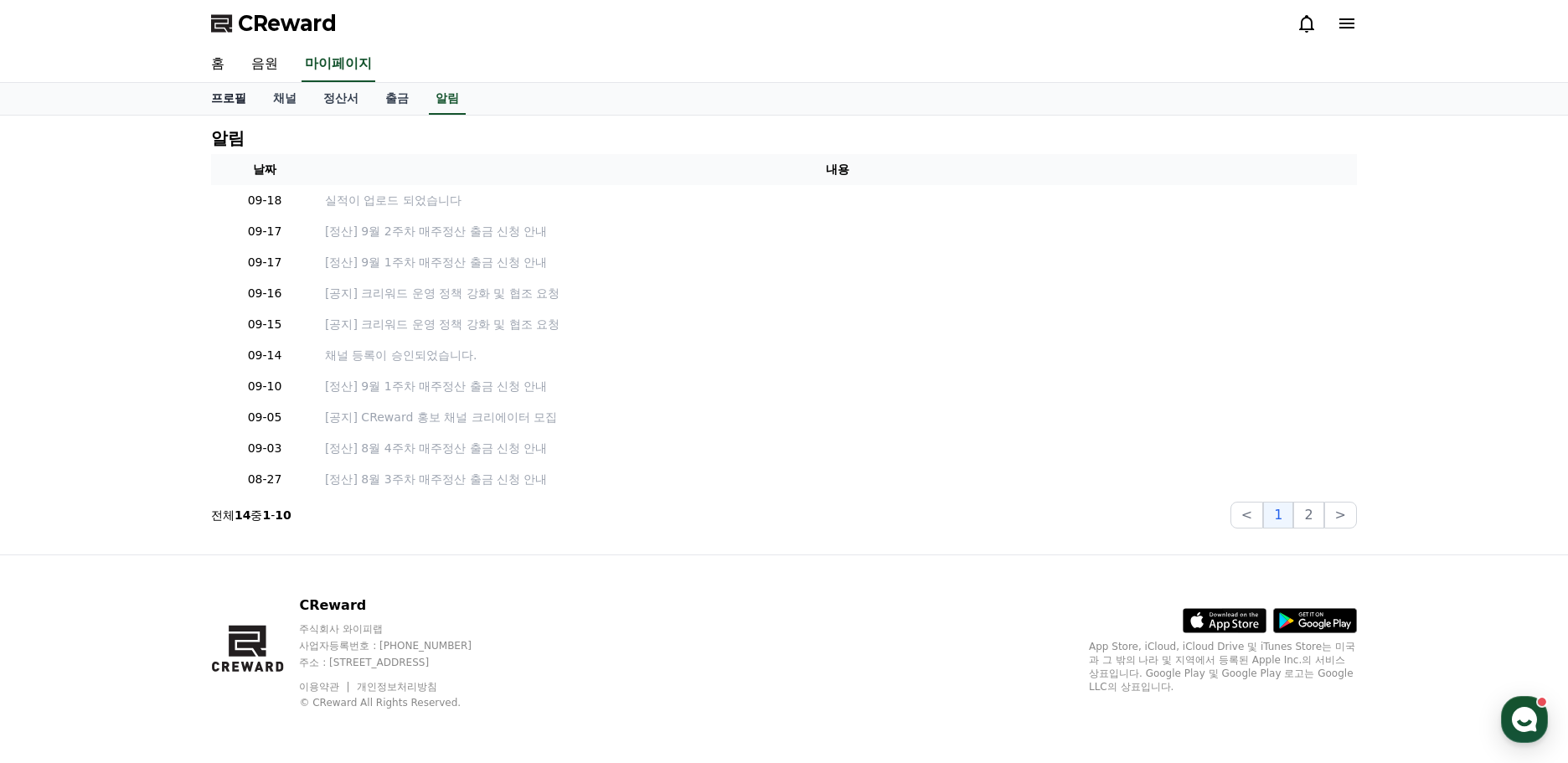
click at [228, 98] on link "프로필" at bounding box center [229, 98] width 62 height 32
select select "**********"
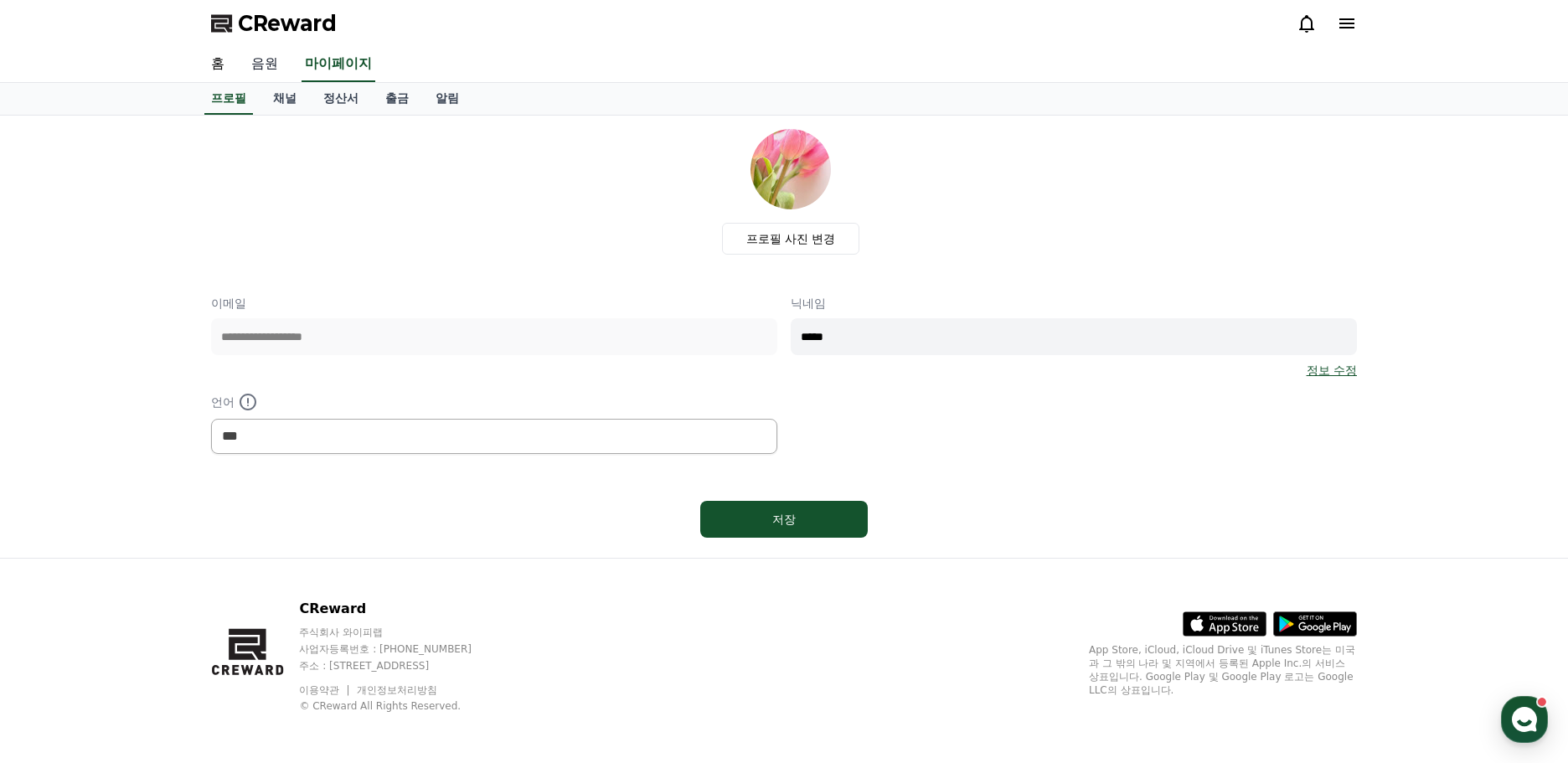
click at [263, 71] on link "음원" at bounding box center [265, 64] width 54 height 36
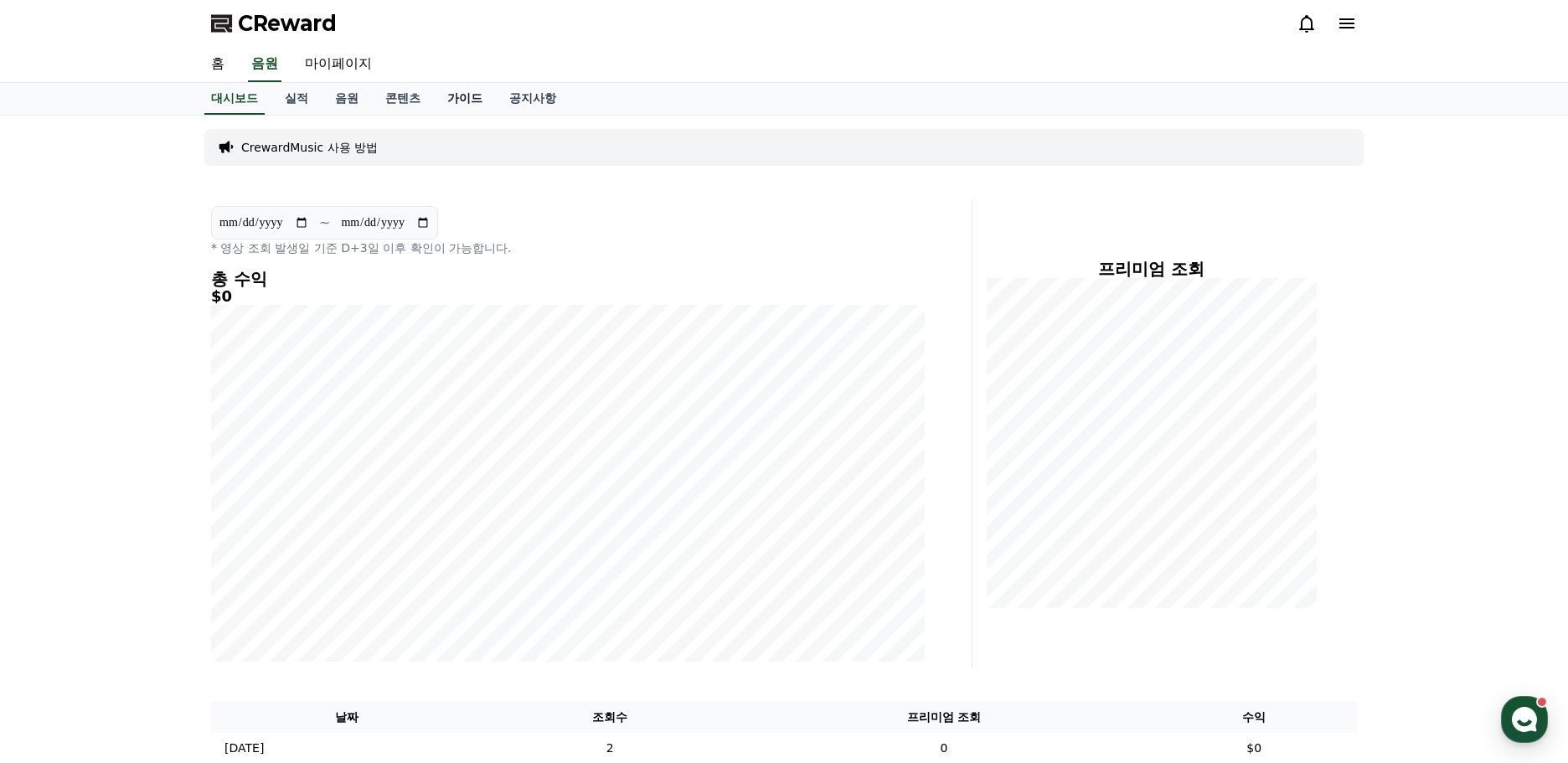
click at [459, 95] on link "가이드" at bounding box center [465, 98] width 62 height 32
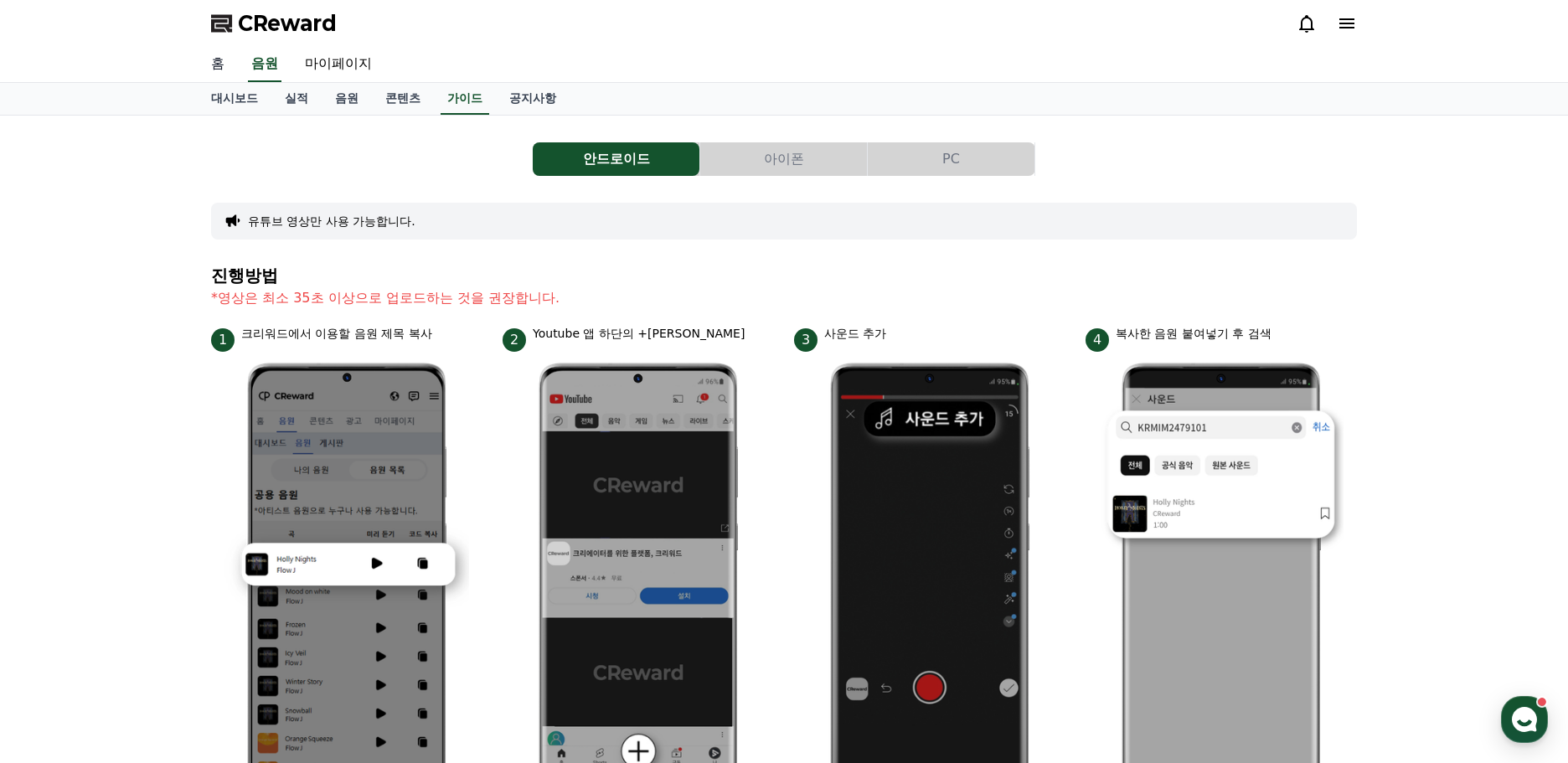
click at [223, 67] on link "홈" at bounding box center [218, 64] width 40 height 36
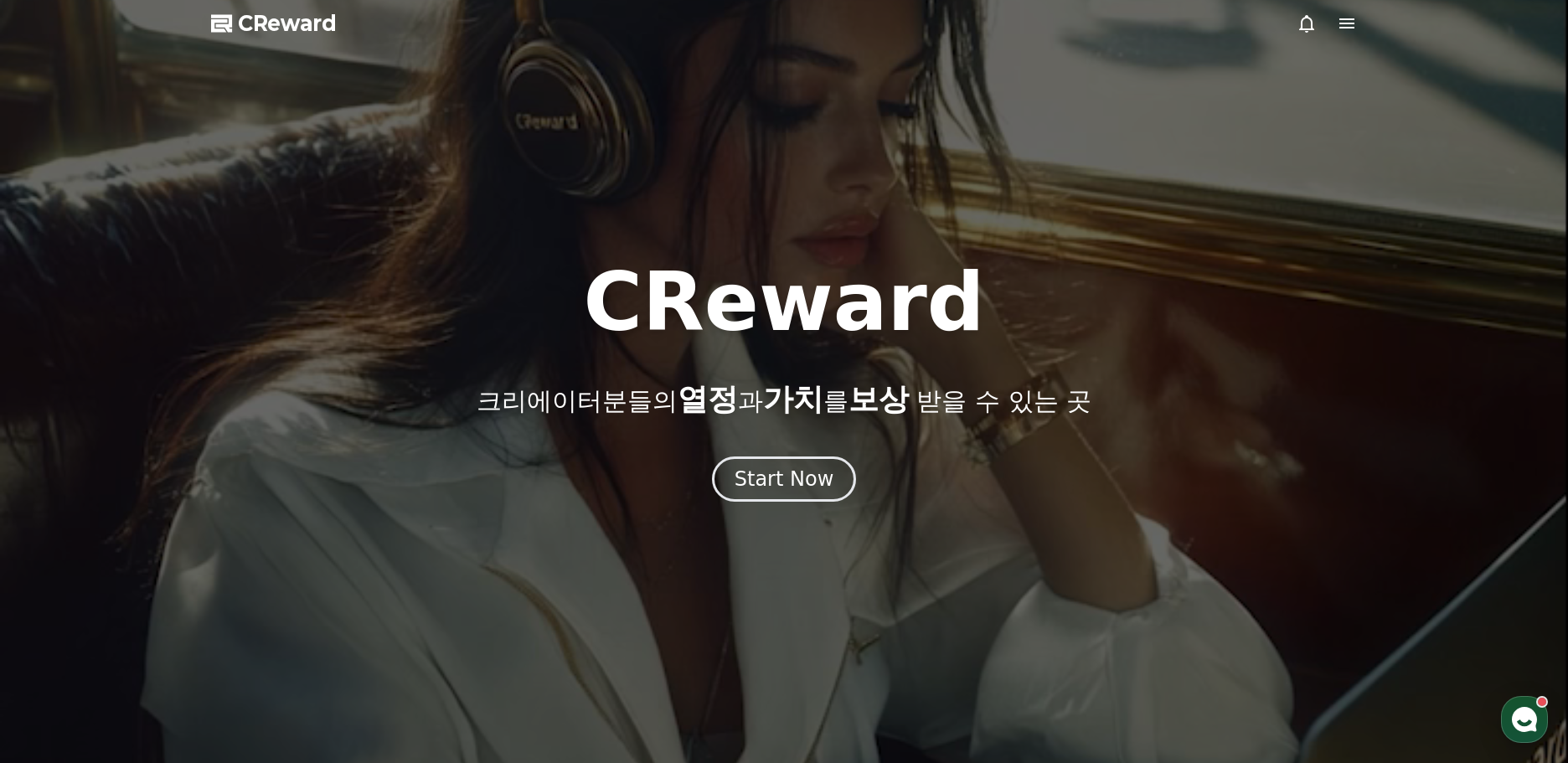
click at [1334, 33] on div at bounding box center [1327, 24] width 60 height 20
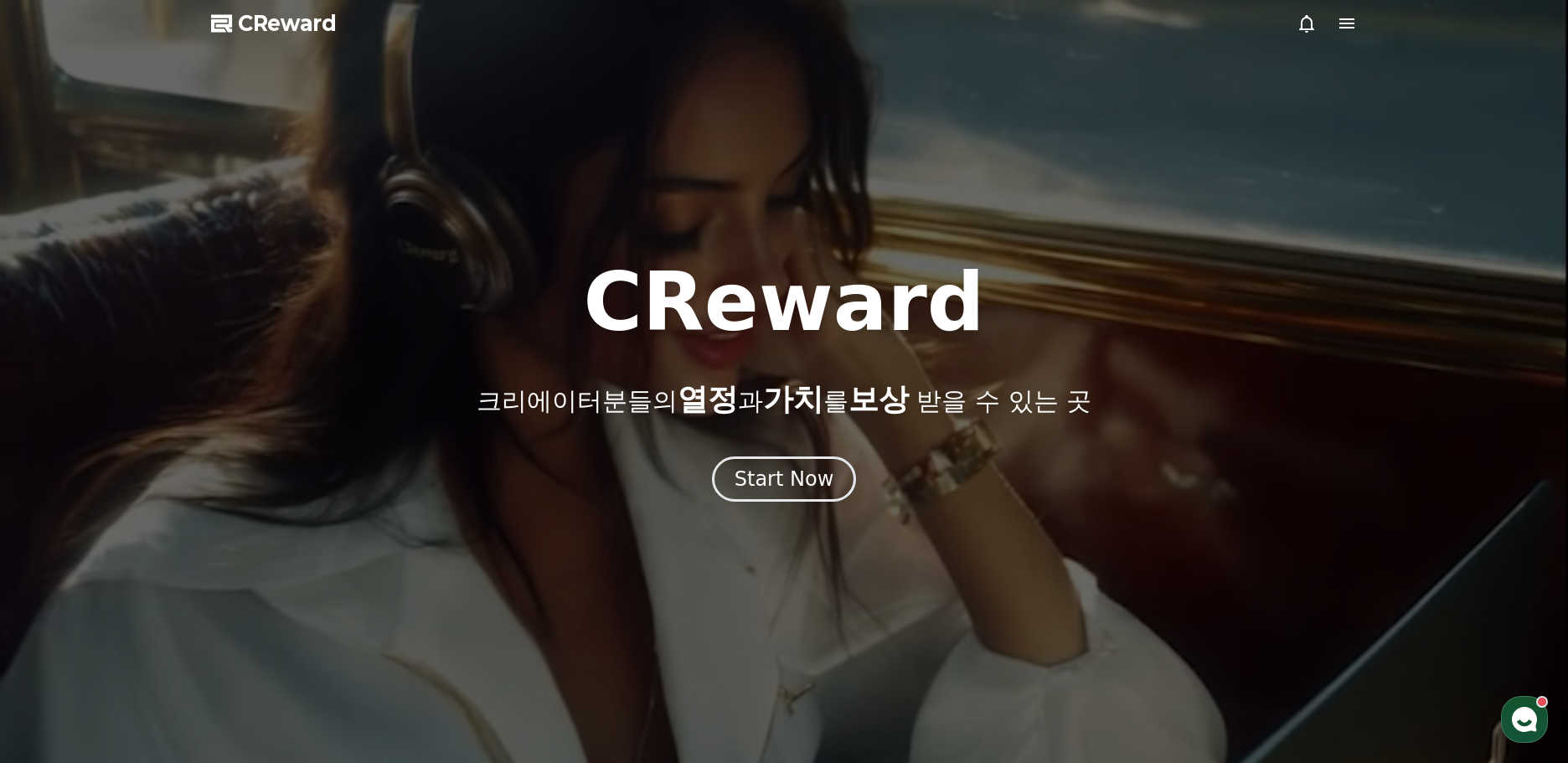
click at [1353, 27] on icon at bounding box center [1347, 23] width 16 height 10
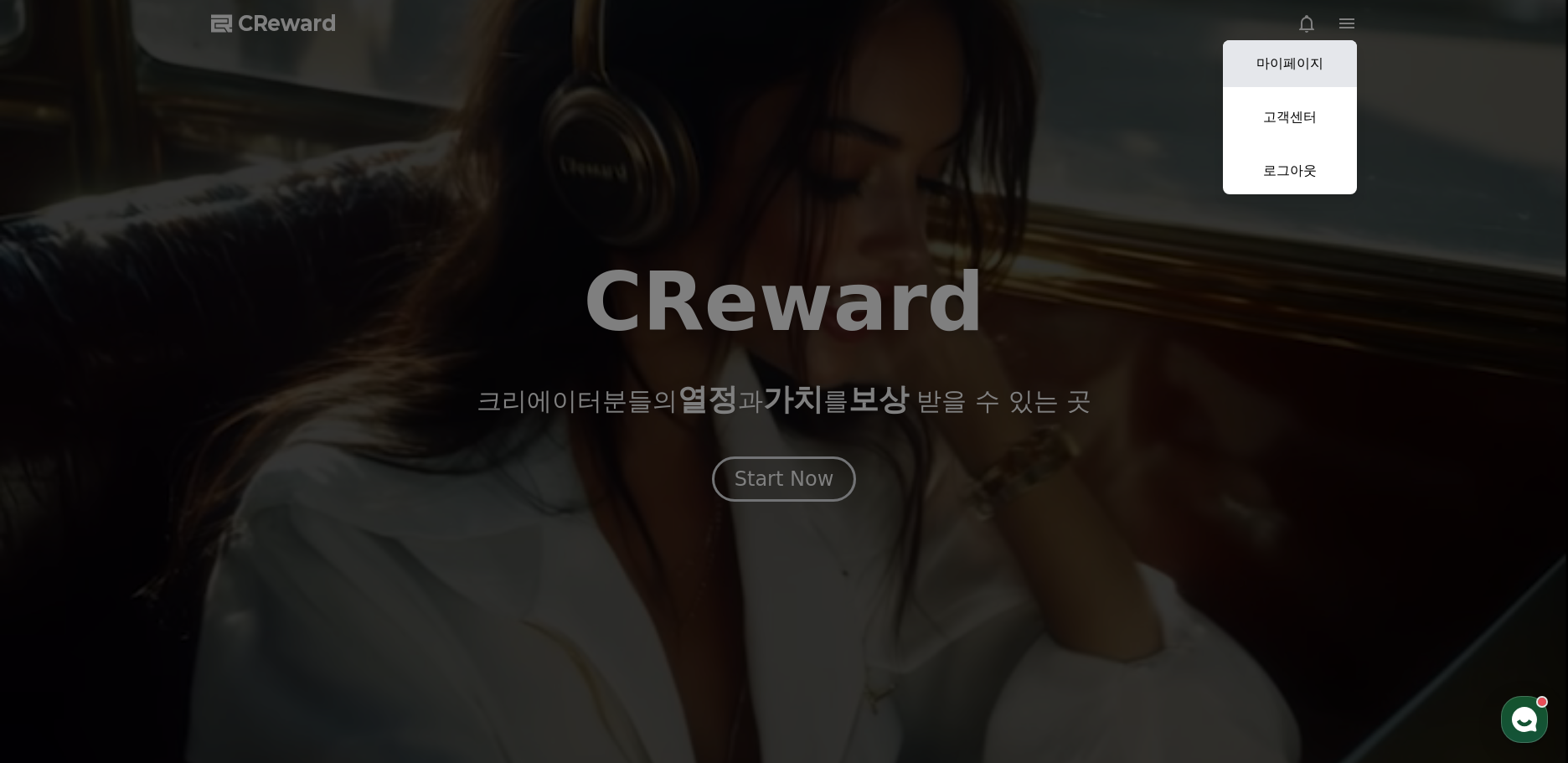
click at [1301, 72] on link "마이페이지" at bounding box center [1290, 63] width 134 height 46
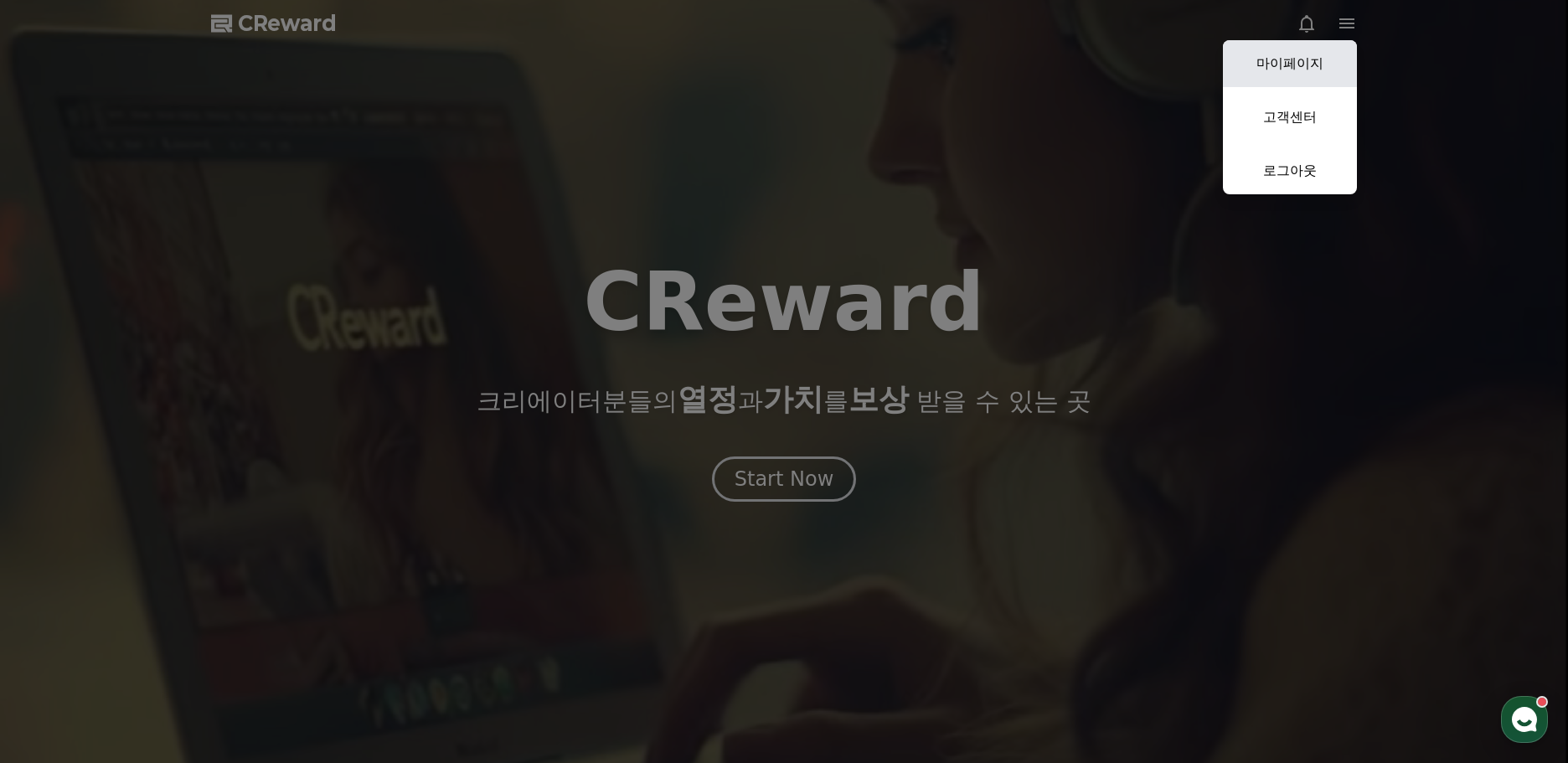
select select "**********"
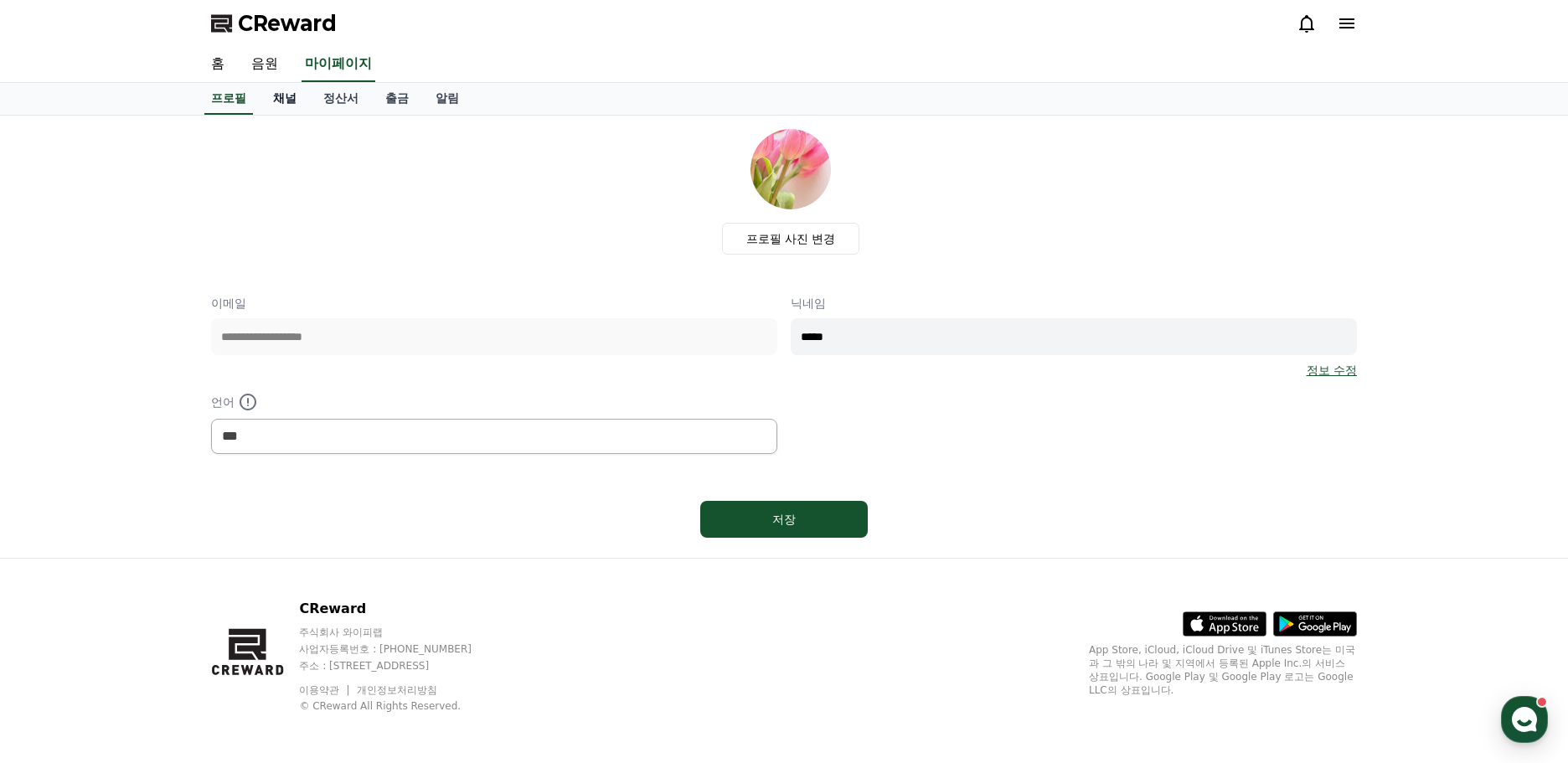
click at [290, 98] on link "채널" at bounding box center [285, 98] width 50 height 32
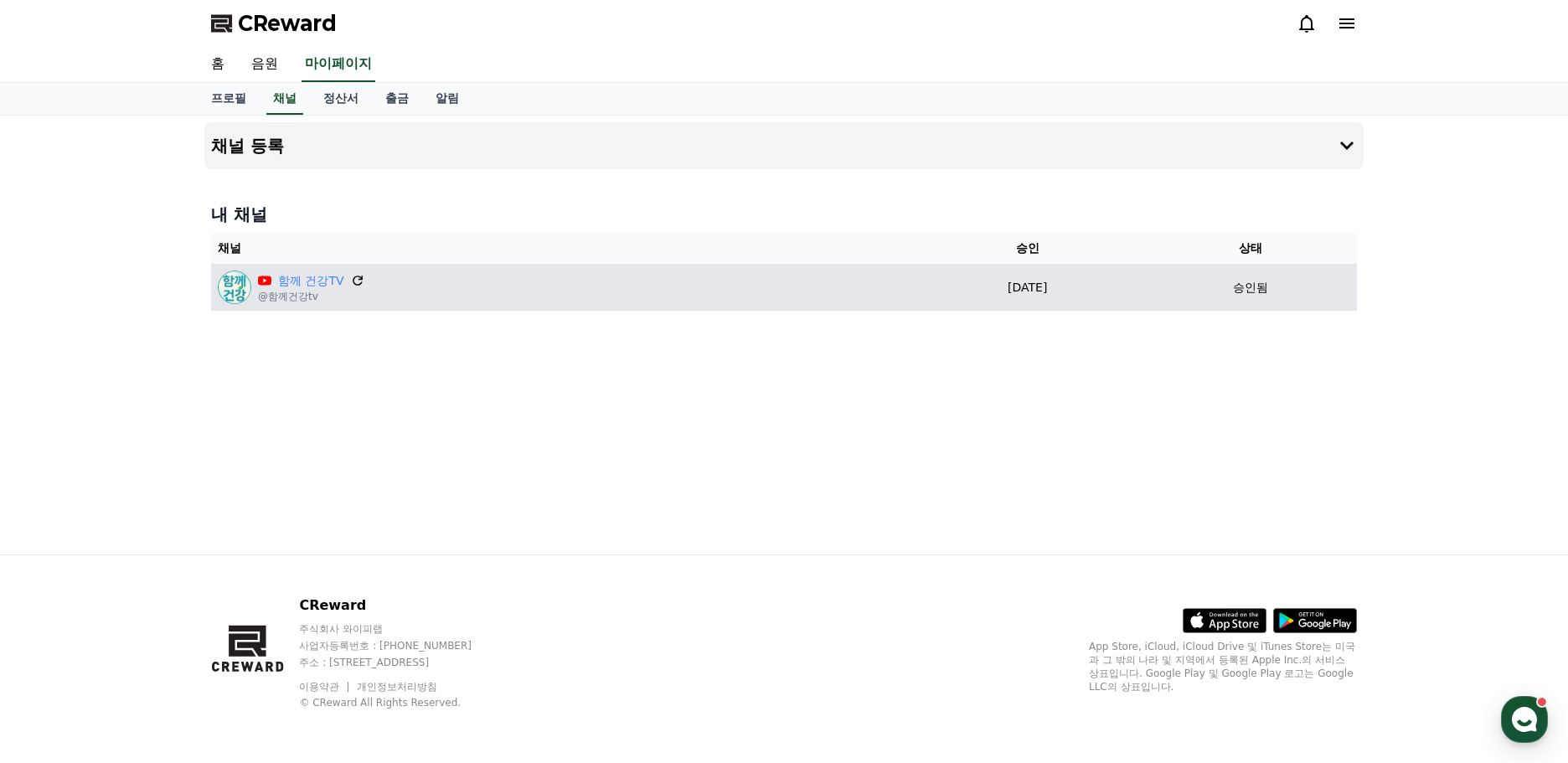
click at [358, 273] on icon at bounding box center [358, 280] width 16 height 15
click at [1032, 290] on p "[DATE]" at bounding box center [1028, 287] width 220 height 17
